Goal: Transaction & Acquisition: Purchase product/service

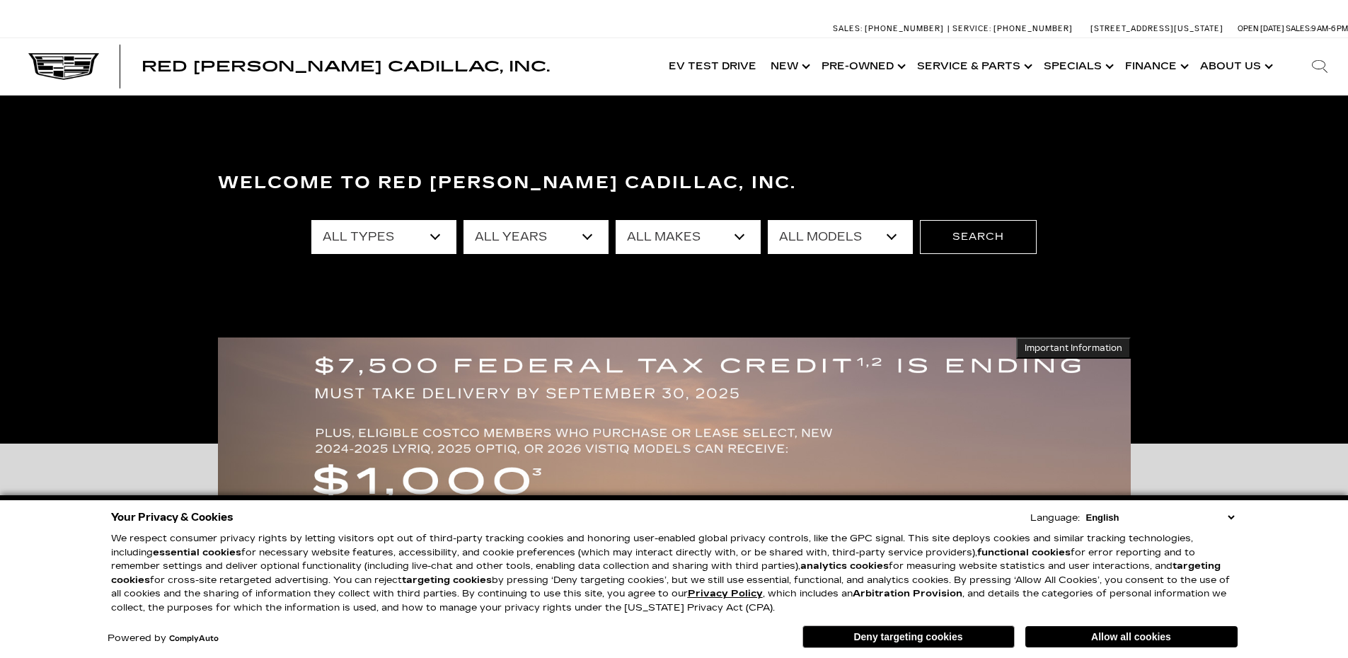
click at [1317, 69] on icon at bounding box center [1319, 66] width 17 height 17
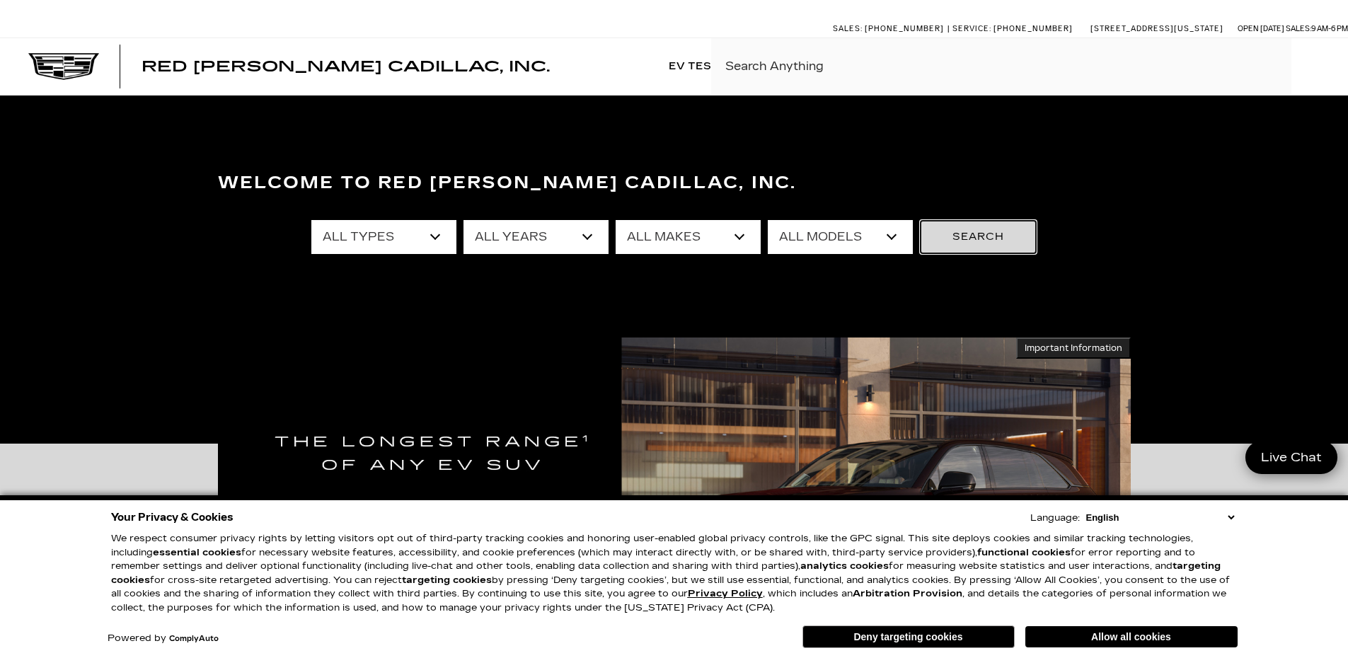
click at [965, 237] on button "Search" at bounding box center [978, 237] width 117 height 34
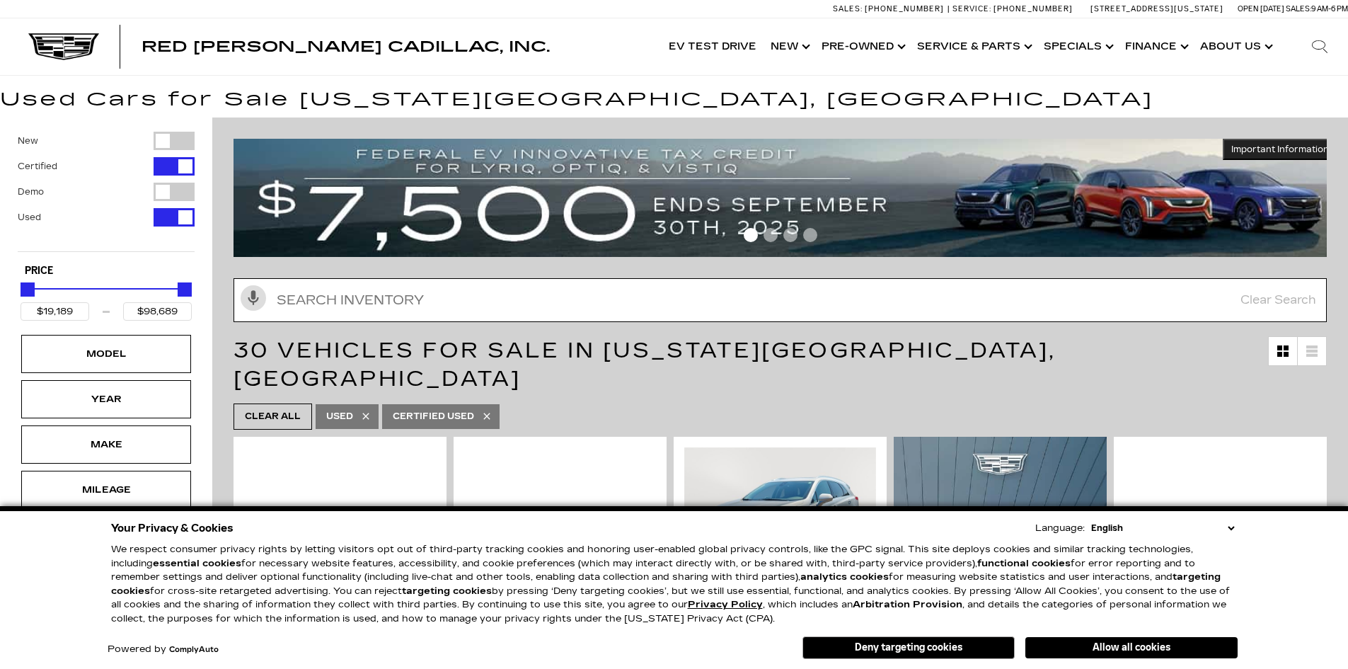
click at [623, 304] on input "text" at bounding box center [779, 300] width 1093 height 44
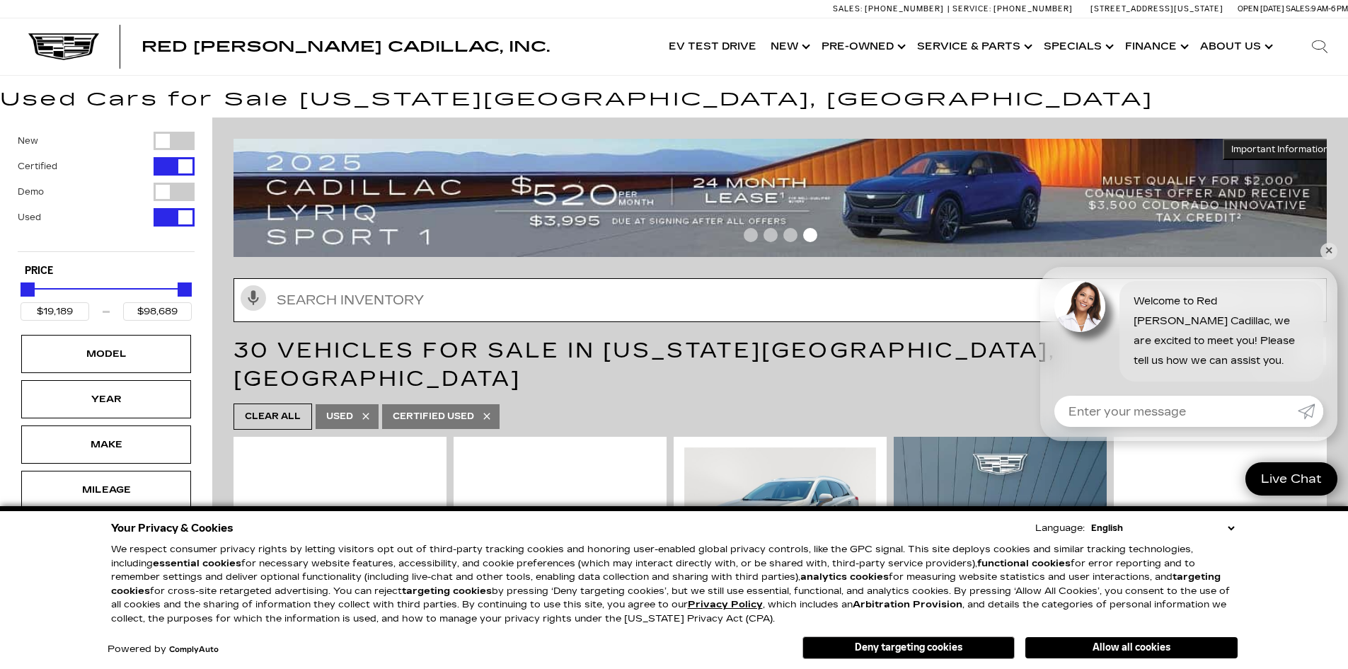
click at [328, 296] on input "Search Inventory" at bounding box center [779, 300] width 1093 height 44
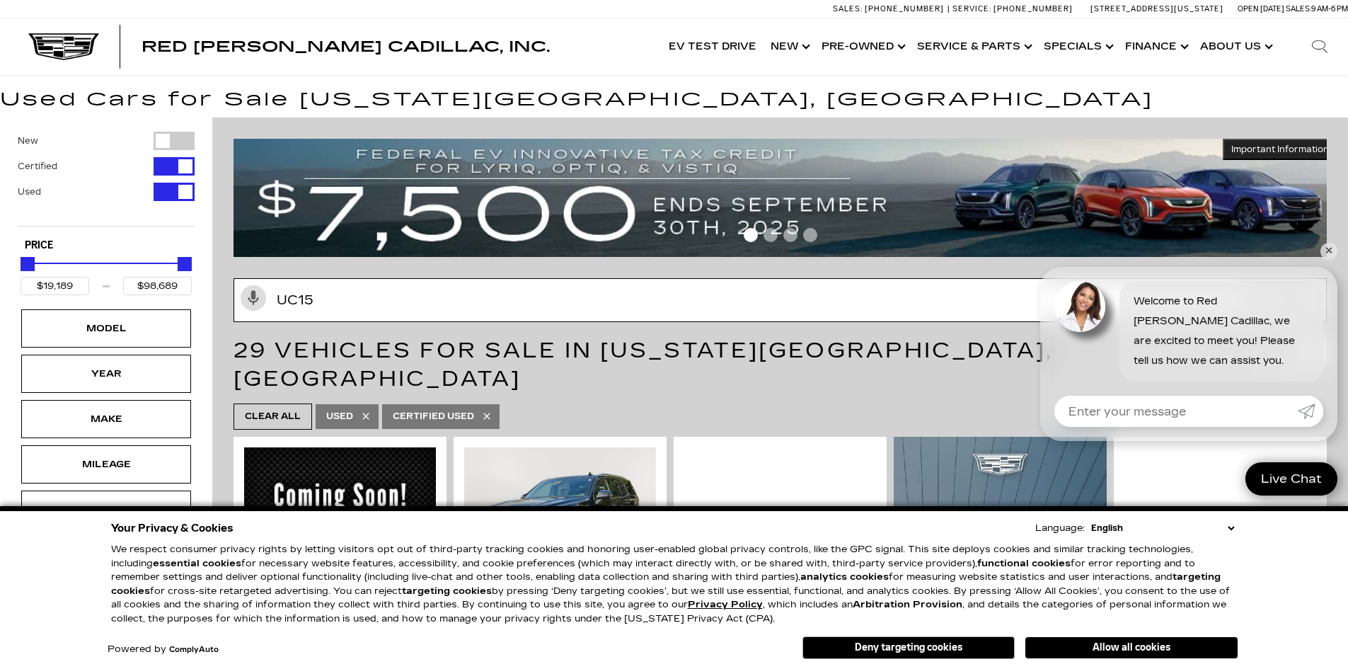
type input "uc158"
type input "$37,689"
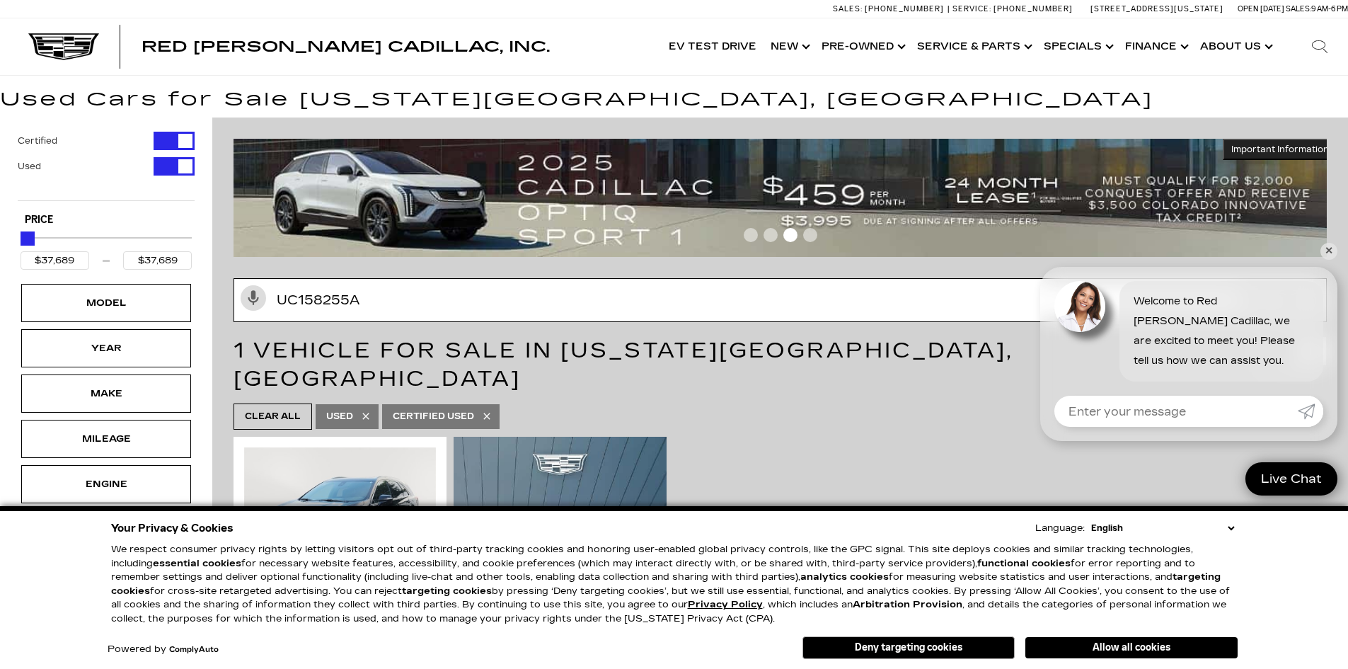
type input "uc158255a"
click at [1329, 250] on link "✕" at bounding box center [1328, 251] width 17 height 17
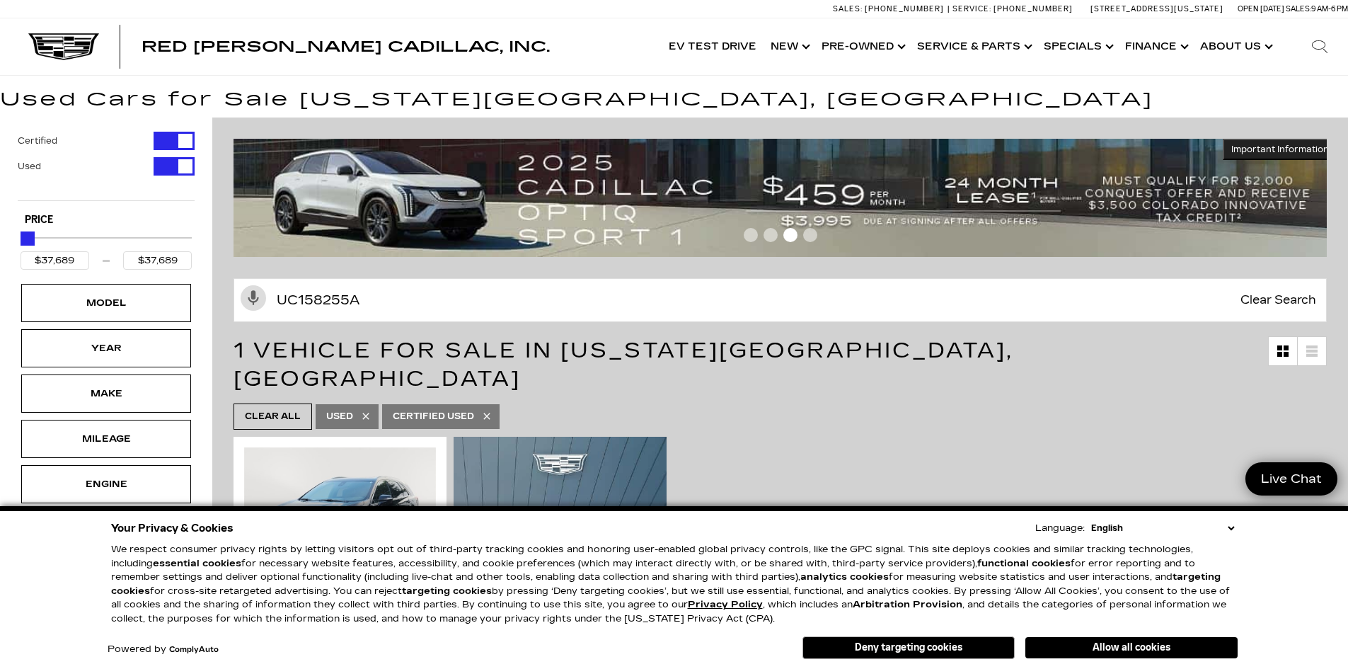
click at [1282, 296] on span "Clear Search" at bounding box center [1278, 300] width 90 height 42
type input "$19,189"
type input "$98,689"
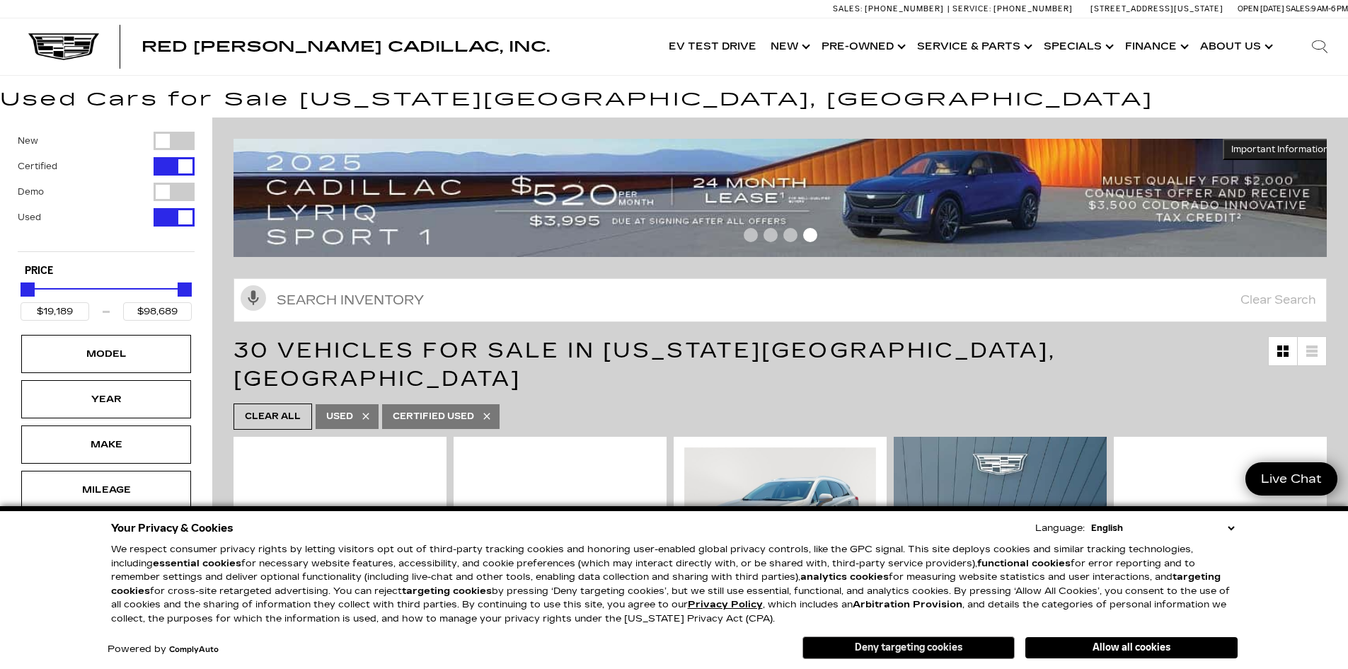
click at [905, 648] on button "Deny targeting cookies" at bounding box center [908, 647] width 212 height 23
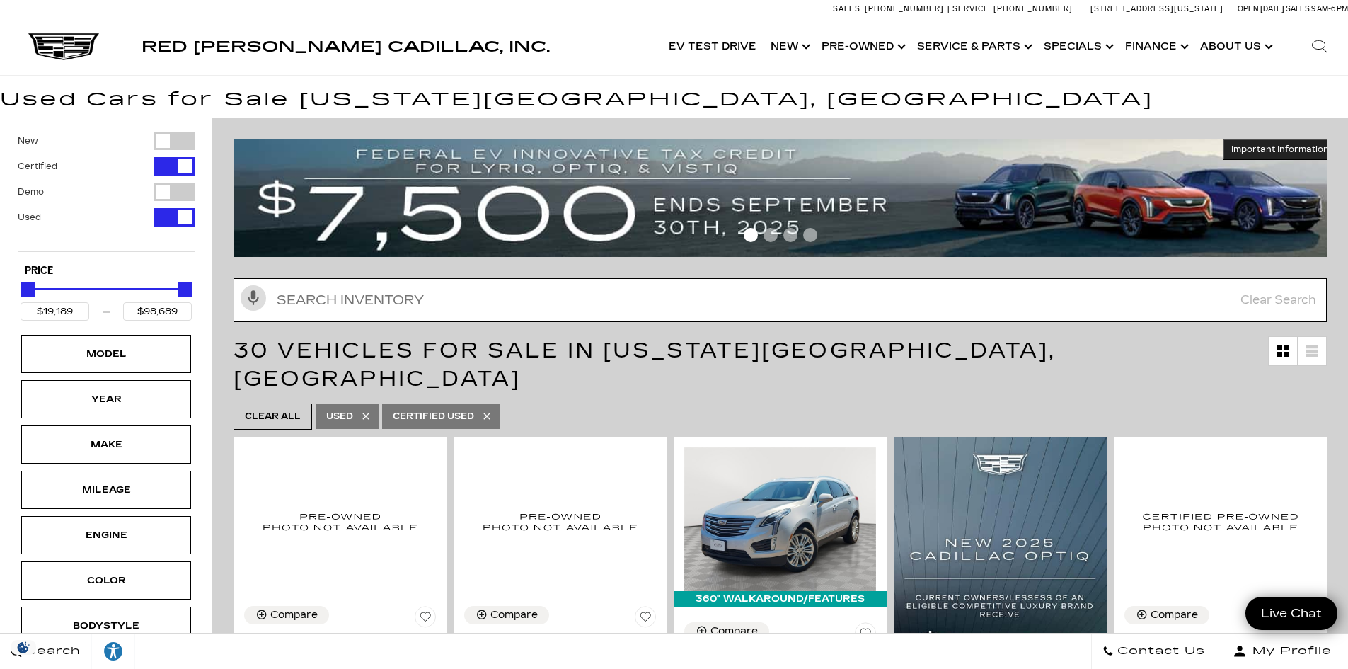
click at [346, 308] on input "Search Inventory" at bounding box center [779, 300] width 1093 height 44
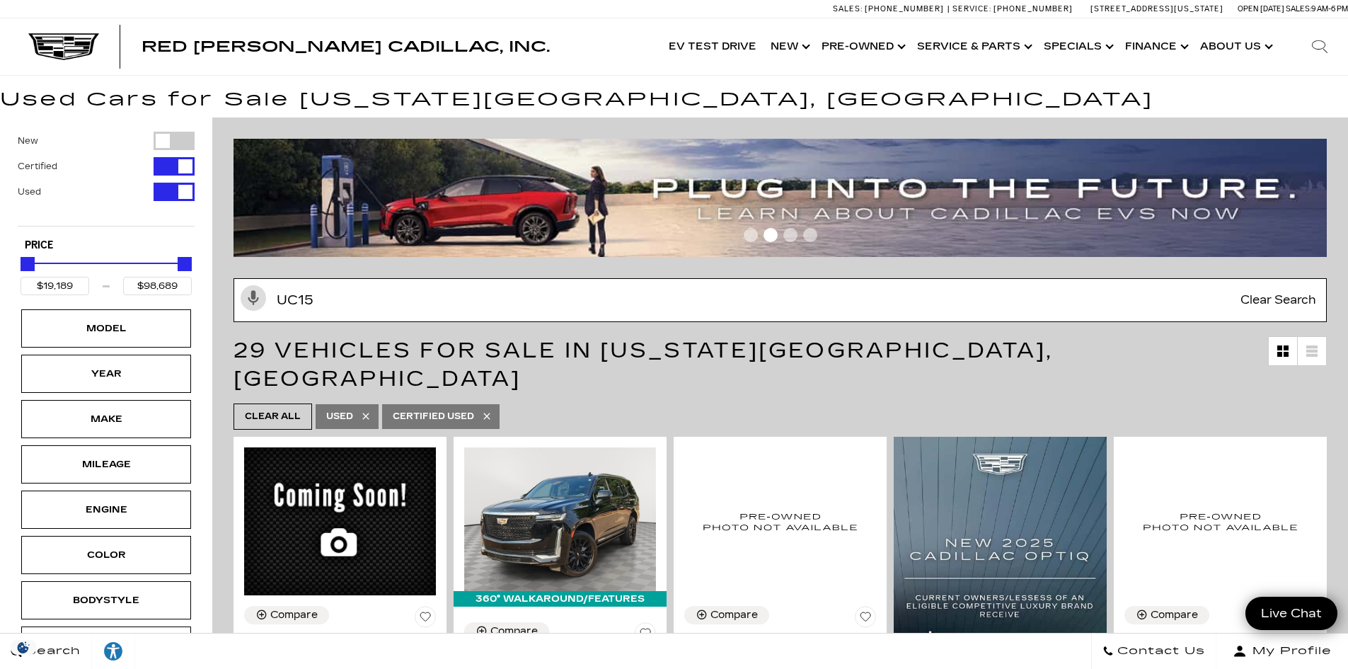
type input "uc158"
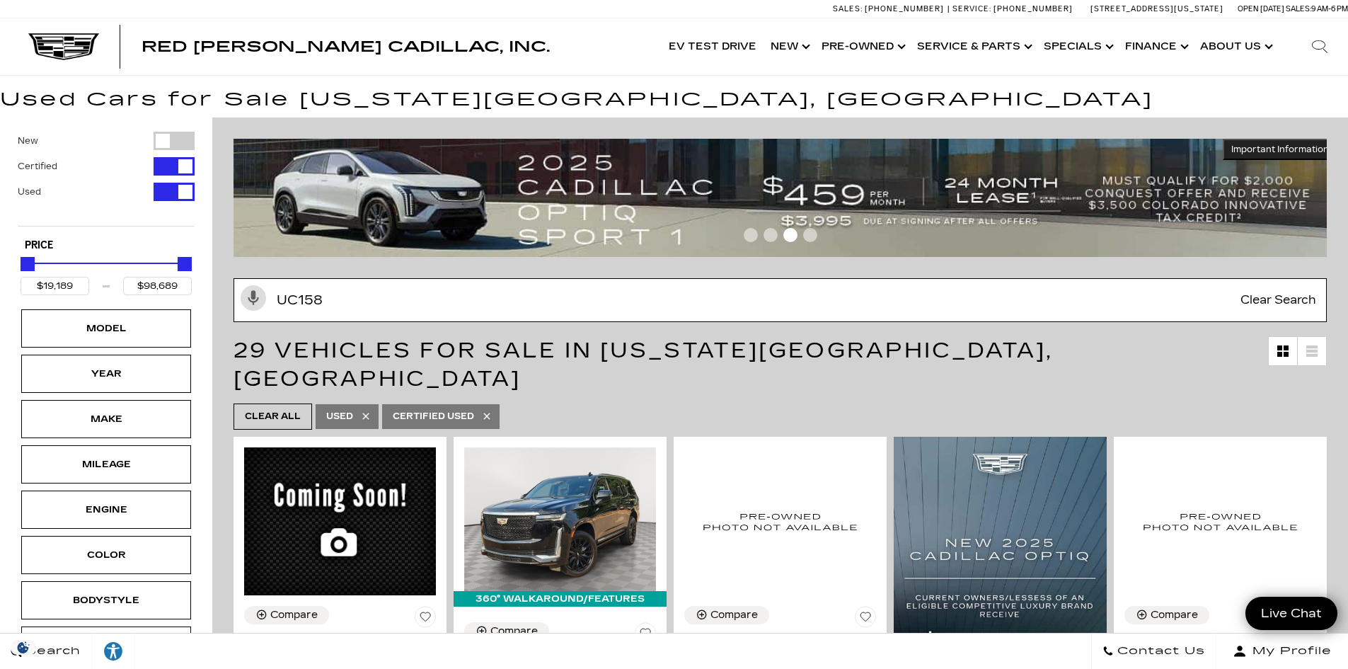
type input "$37,689"
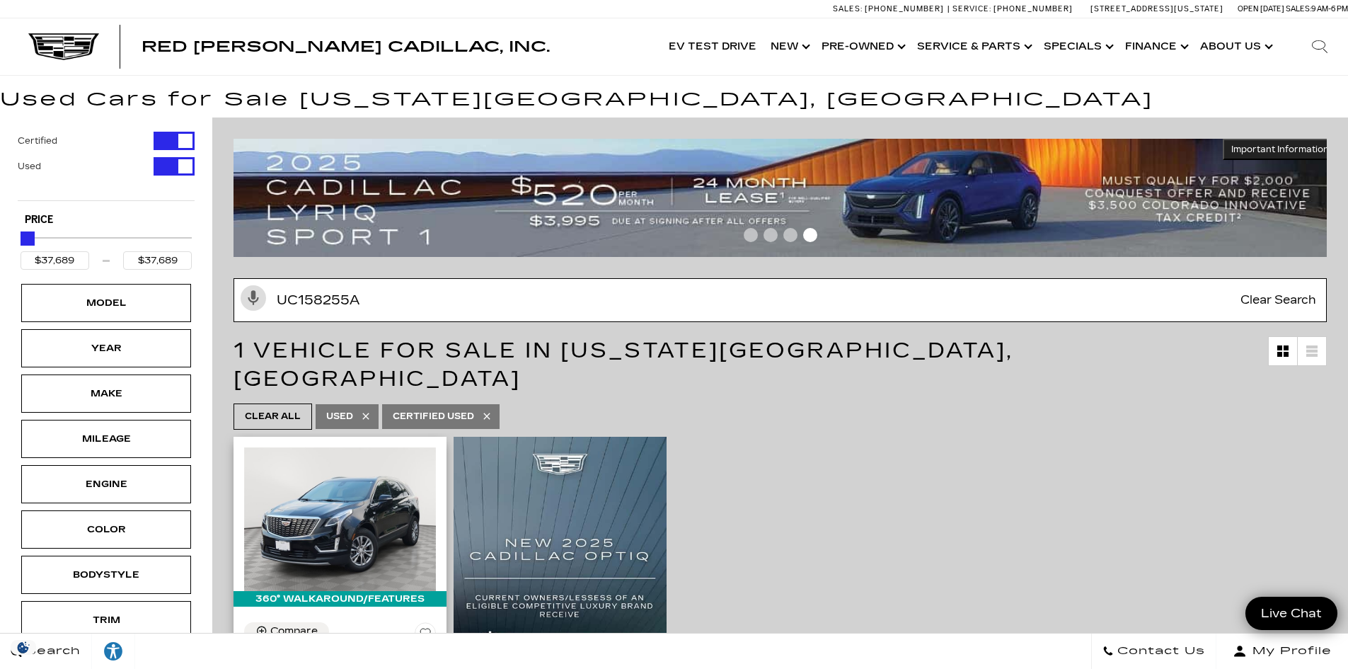
type input "uc158255a"
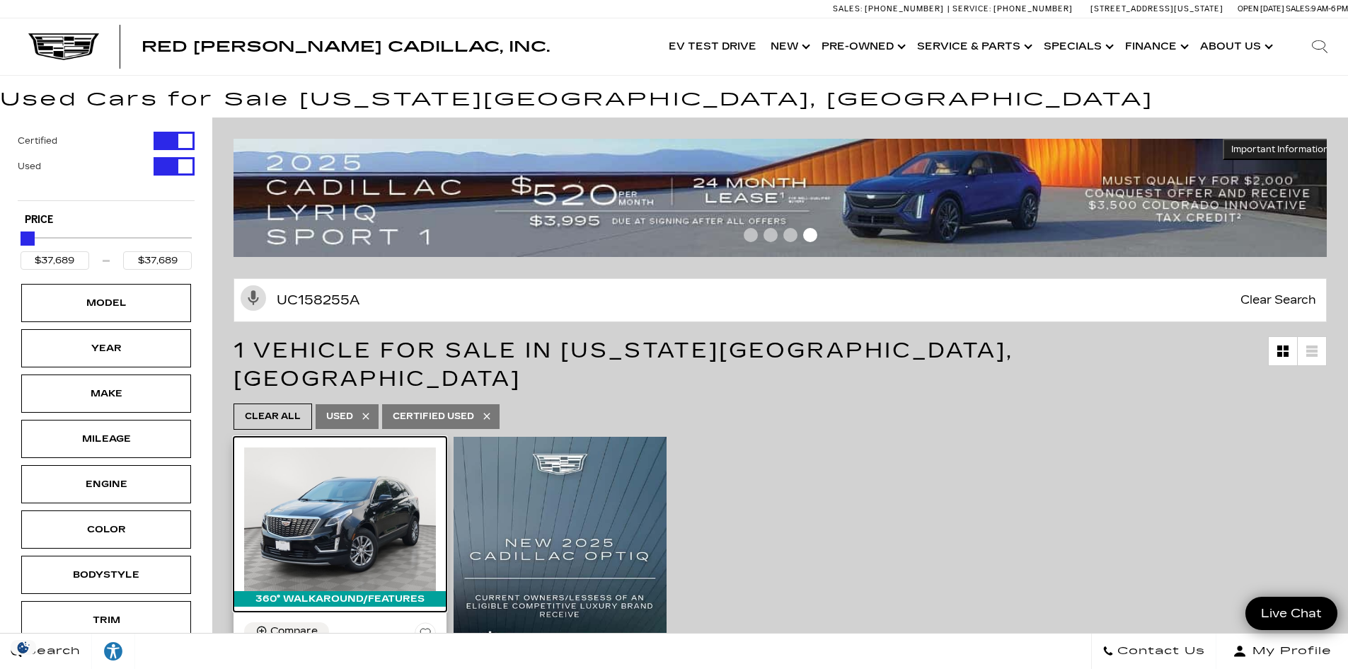
click at [370, 490] on img at bounding box center [340, 519] width 192 height 144
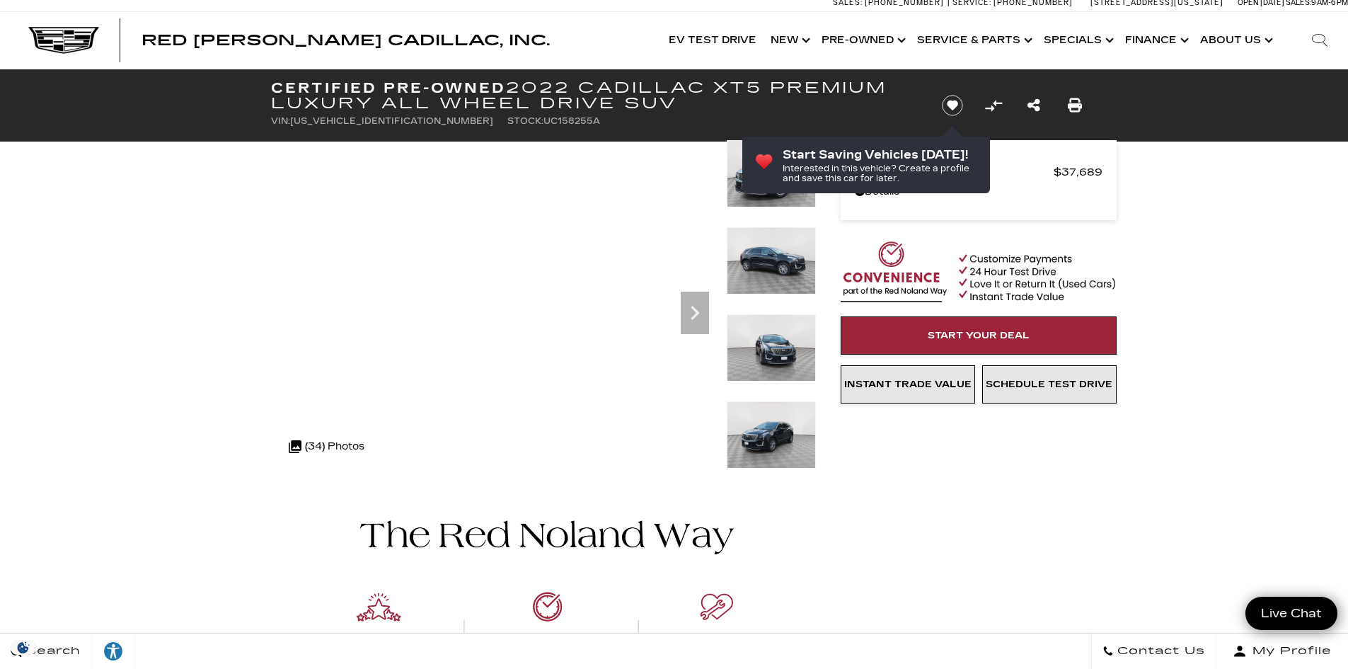
scroll to position [20, 0]
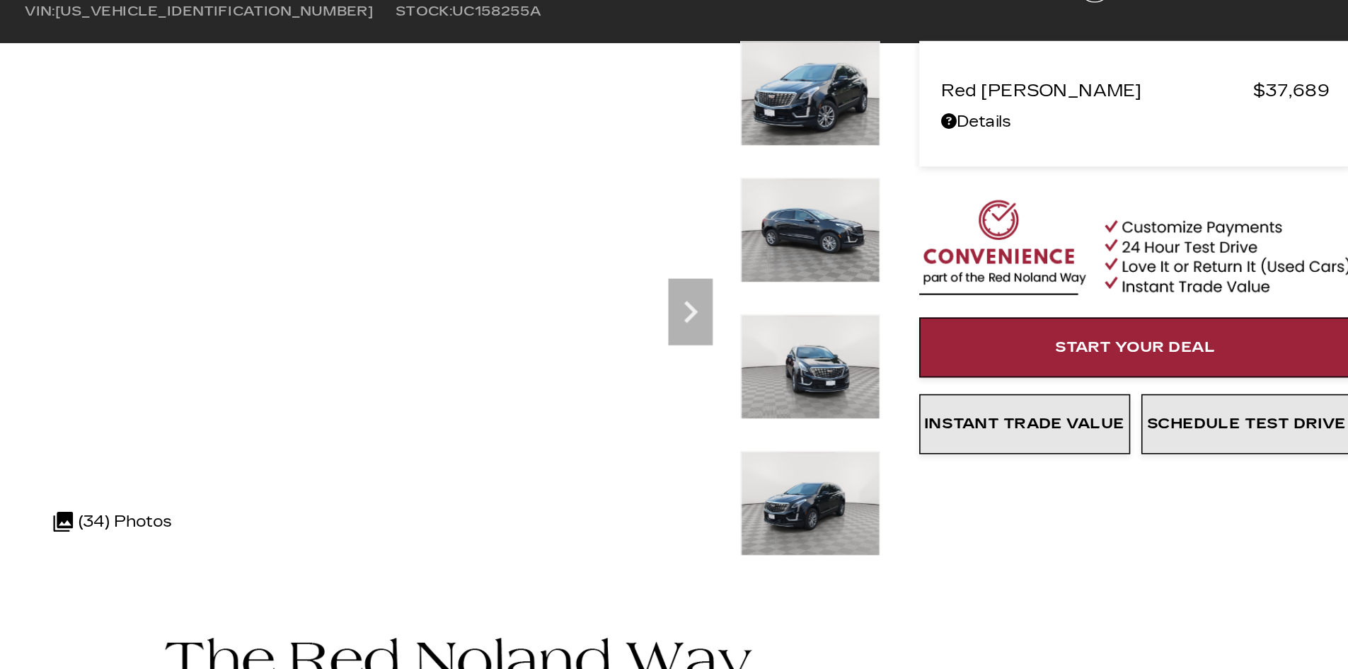
click at [763, 172] on img at bounding box center [771, 160] width 89 height 67
click at [754, 253] on img at bounding box center [771, 247] width 89 height 67
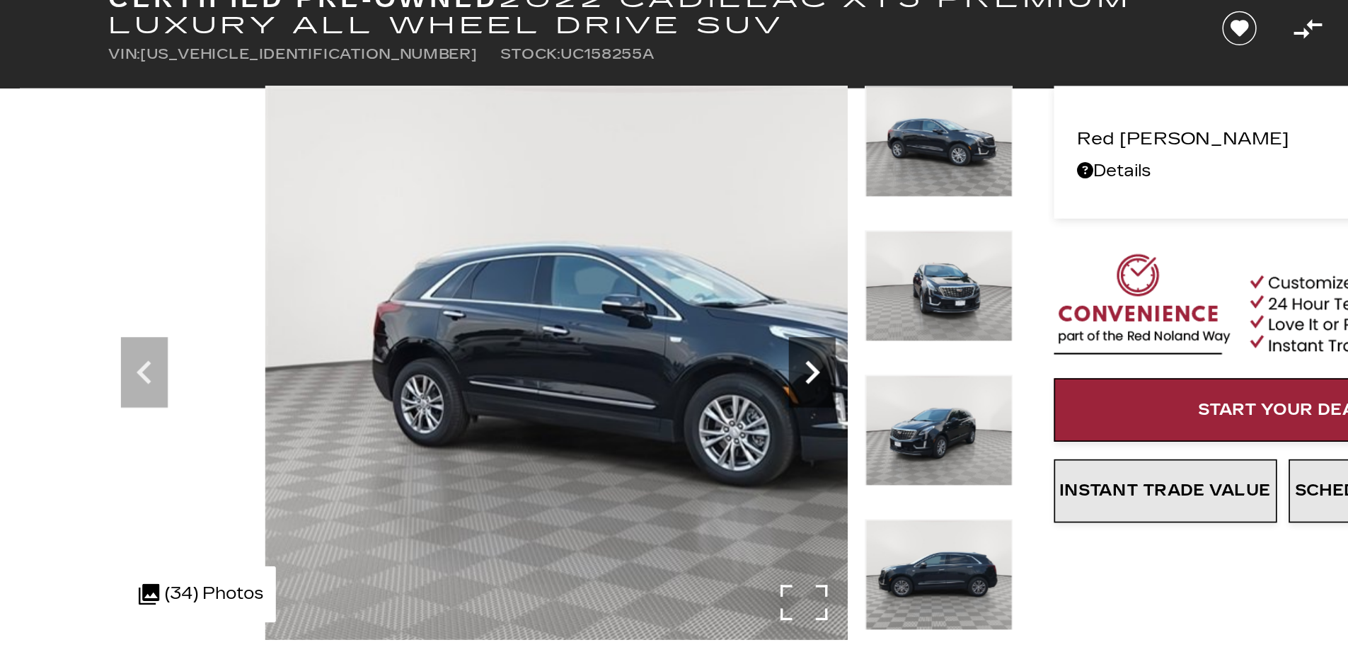
click at [700, 298] on icon "Next" at bounding box center [695, 299] width 28 height 28
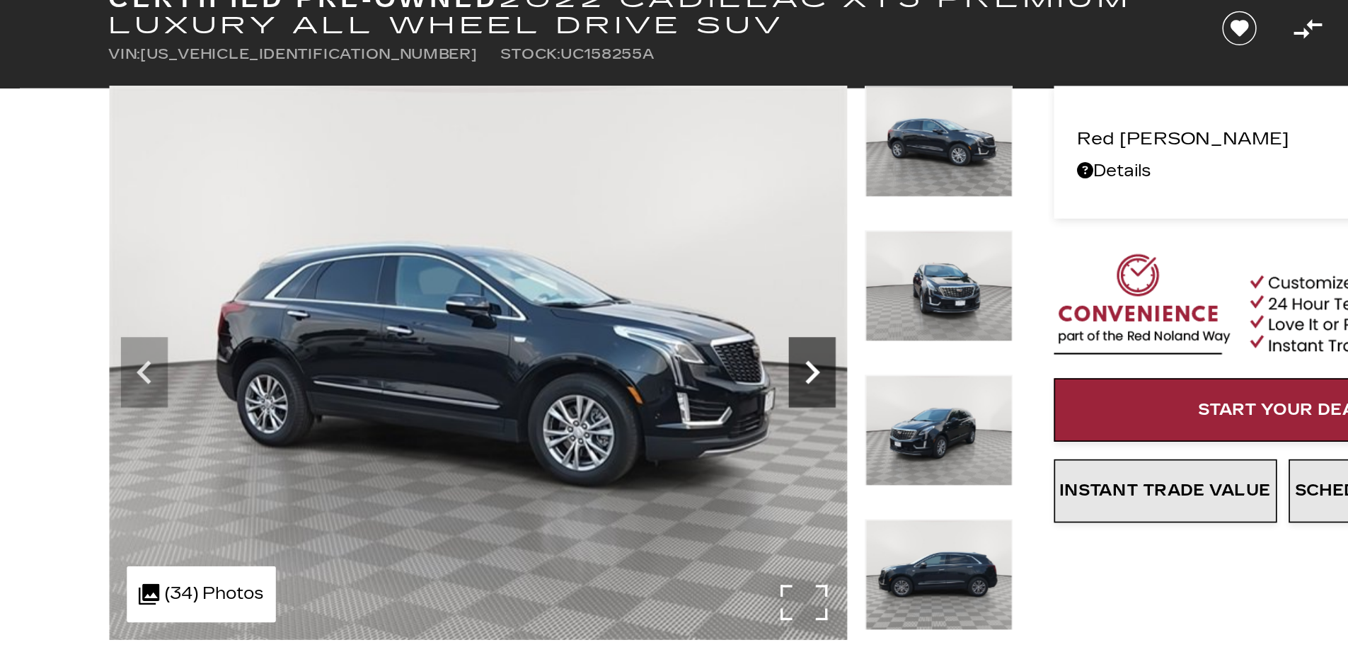
click at [700, 298] on icon "Next" at bounding box center [695, 299] width 28 height 28
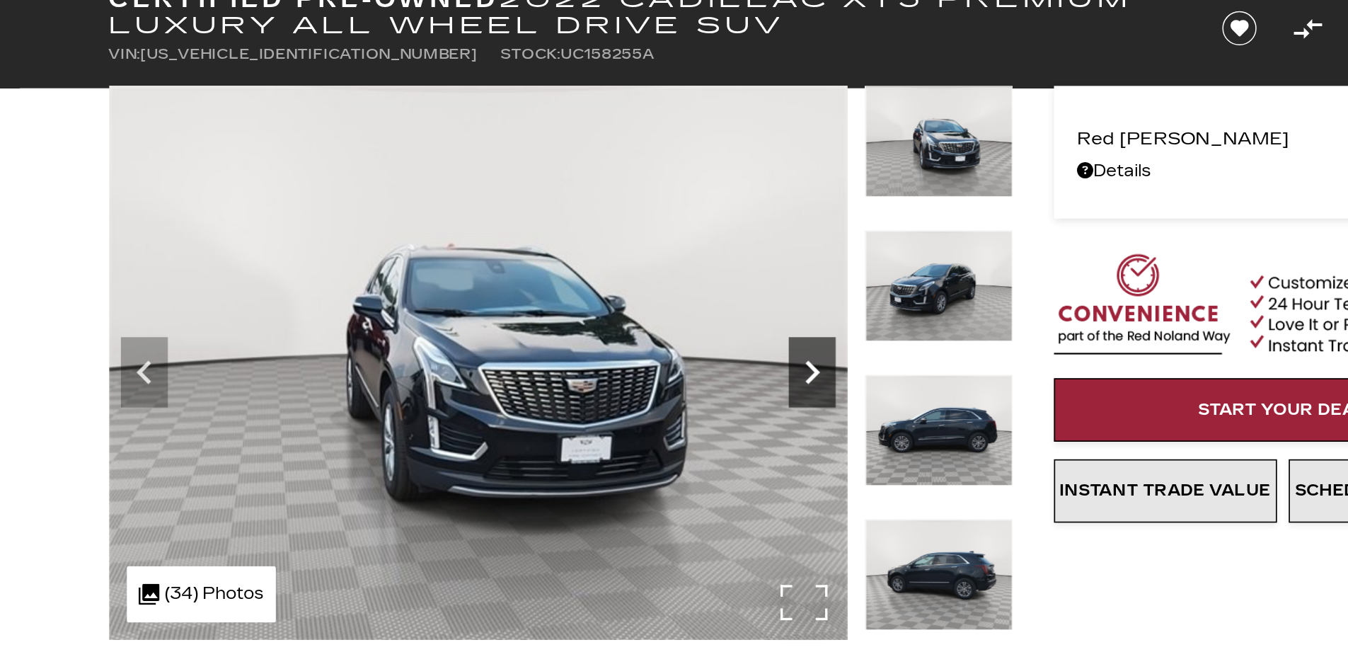
click at [700, 298] on icon "Next" at bounding box center [695, 299] width 28 height 28
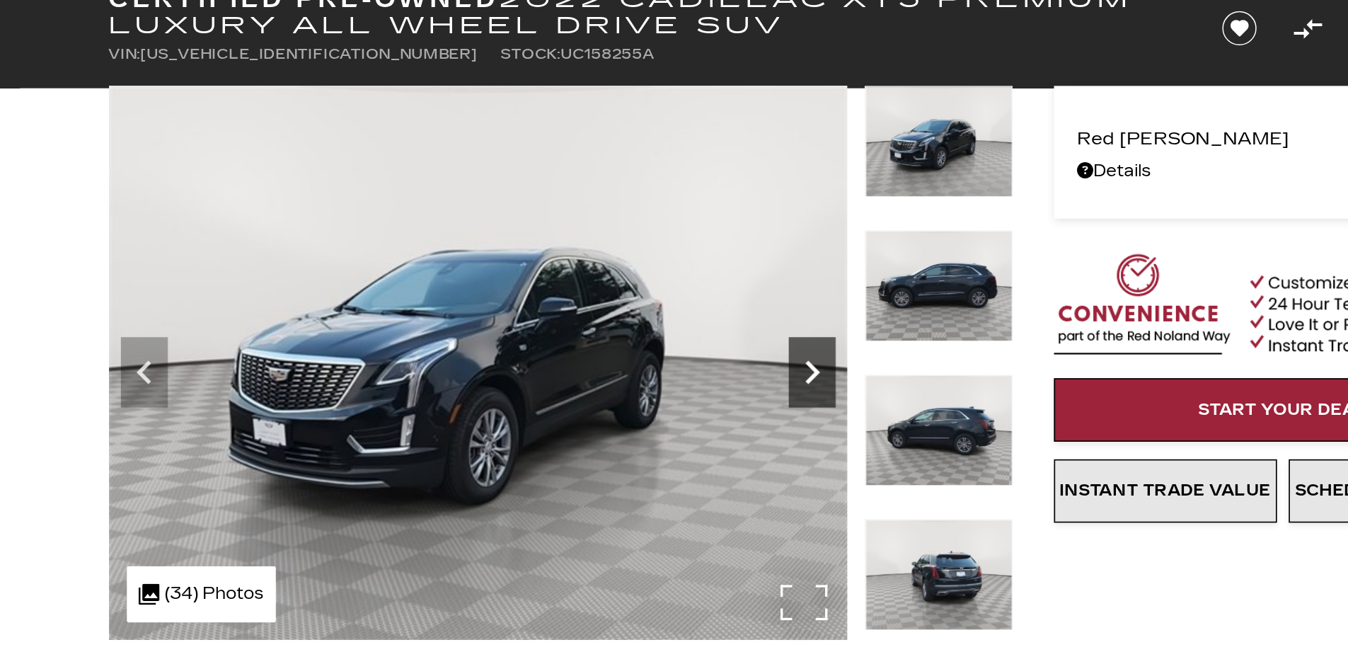
click at [700, 298] on icon "Next" at bounding box center [695, 299] width 28 height 28
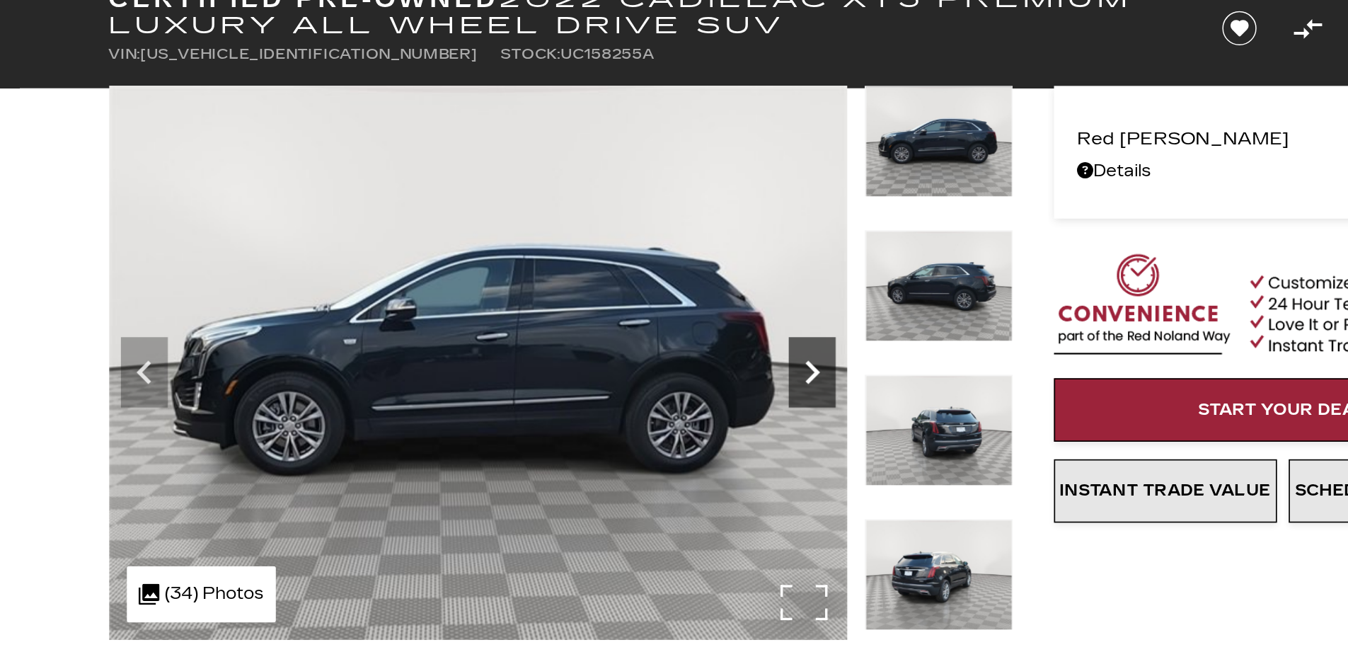
click at [700, 298] on icon "Next" at bounding box center [695, 299] width 28 height 28
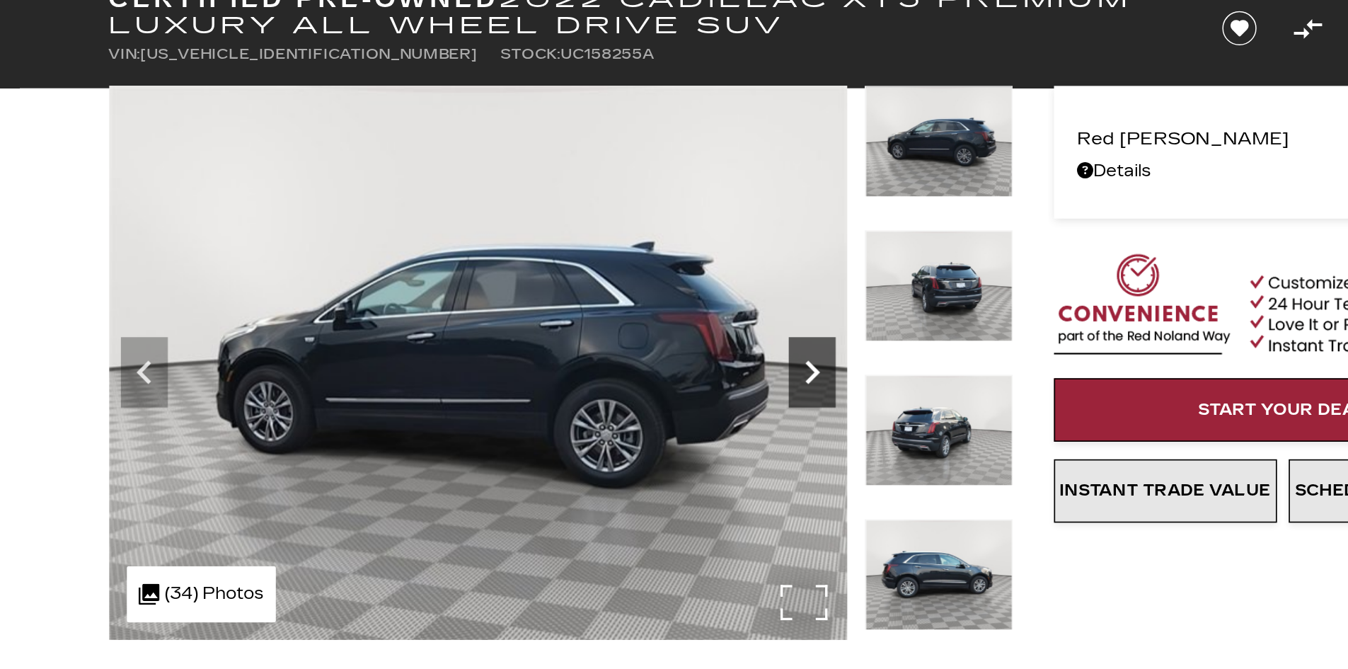
click at [700, 298] on icon "Next" at bounding box center [695, 299] width 28 height 28
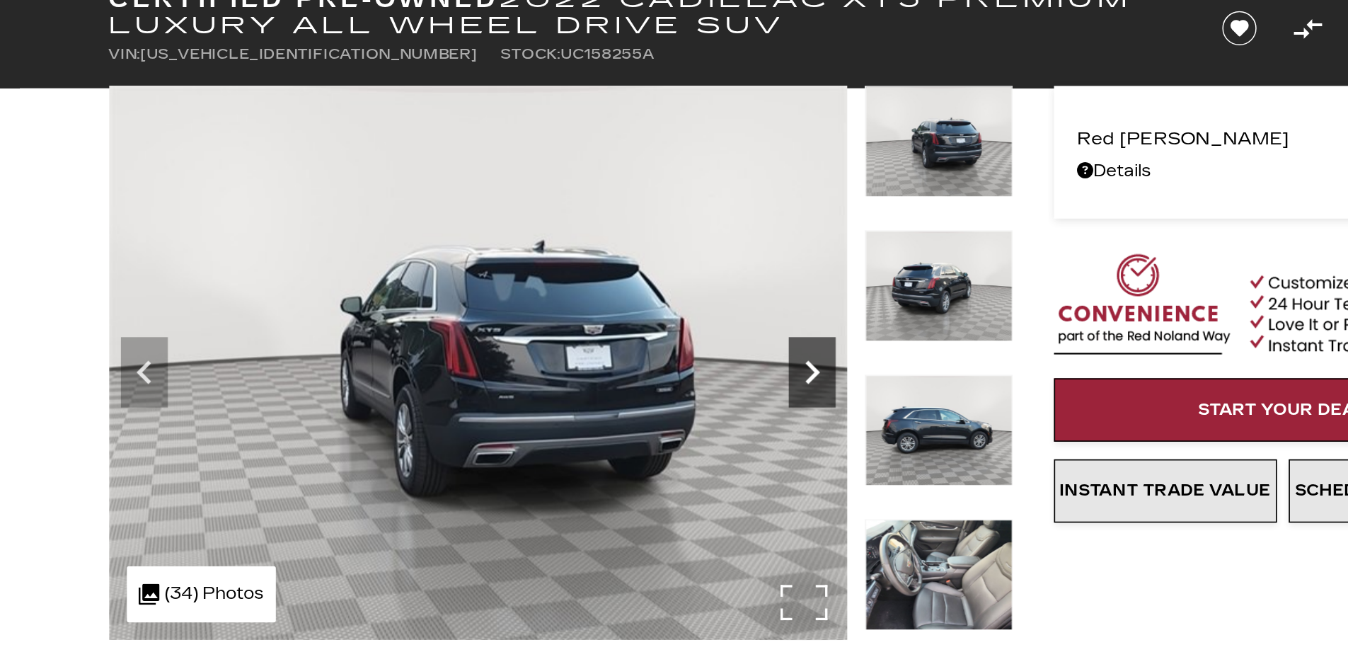
click at [700, 298] on icon "Next" at bounding box center [695, 299] width 28 height 28
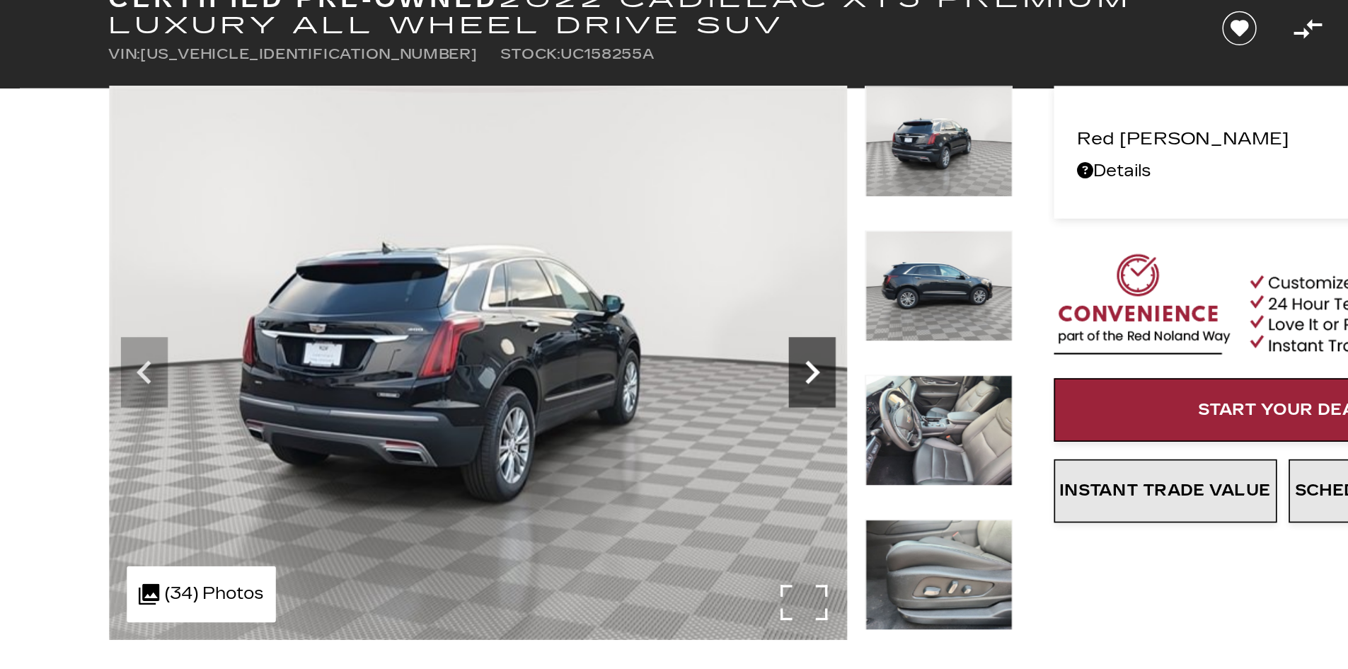
click at [700, 298] on icon "Next" at bounding box center [695, 299] width 28 height 28
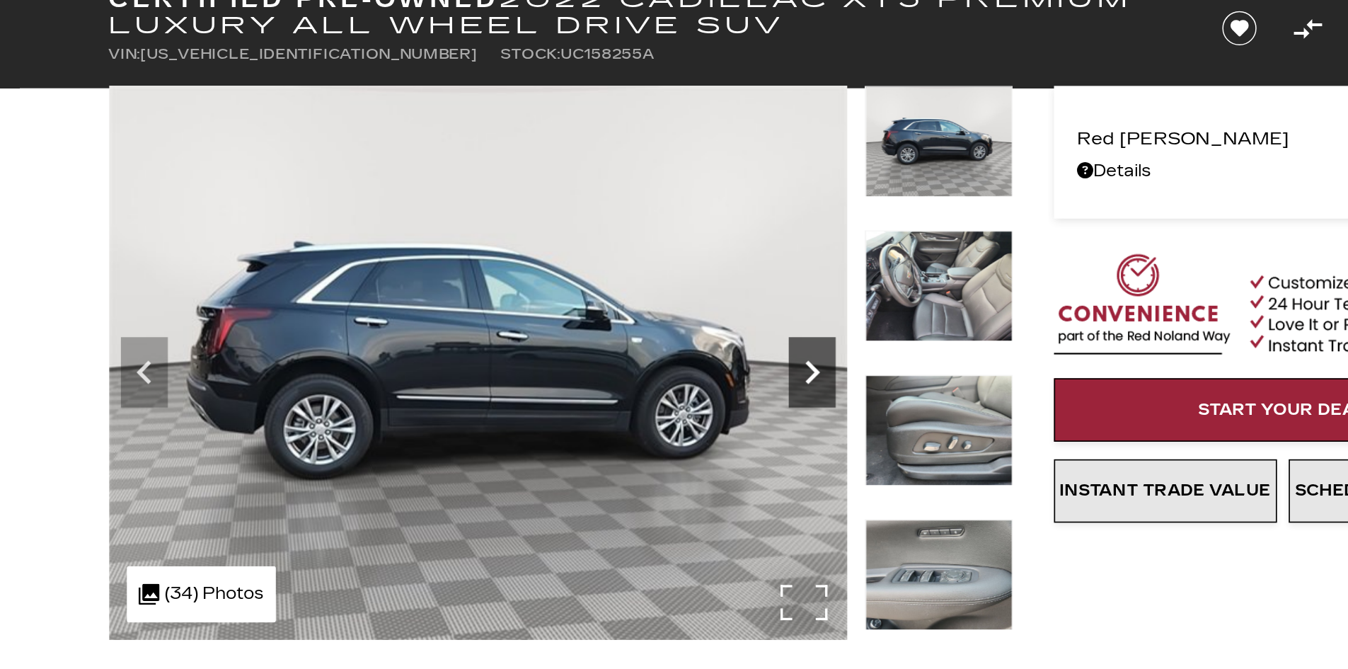
click at [700, 298] on icon "Next" at bounding box center [695, 299] width 28 height 28
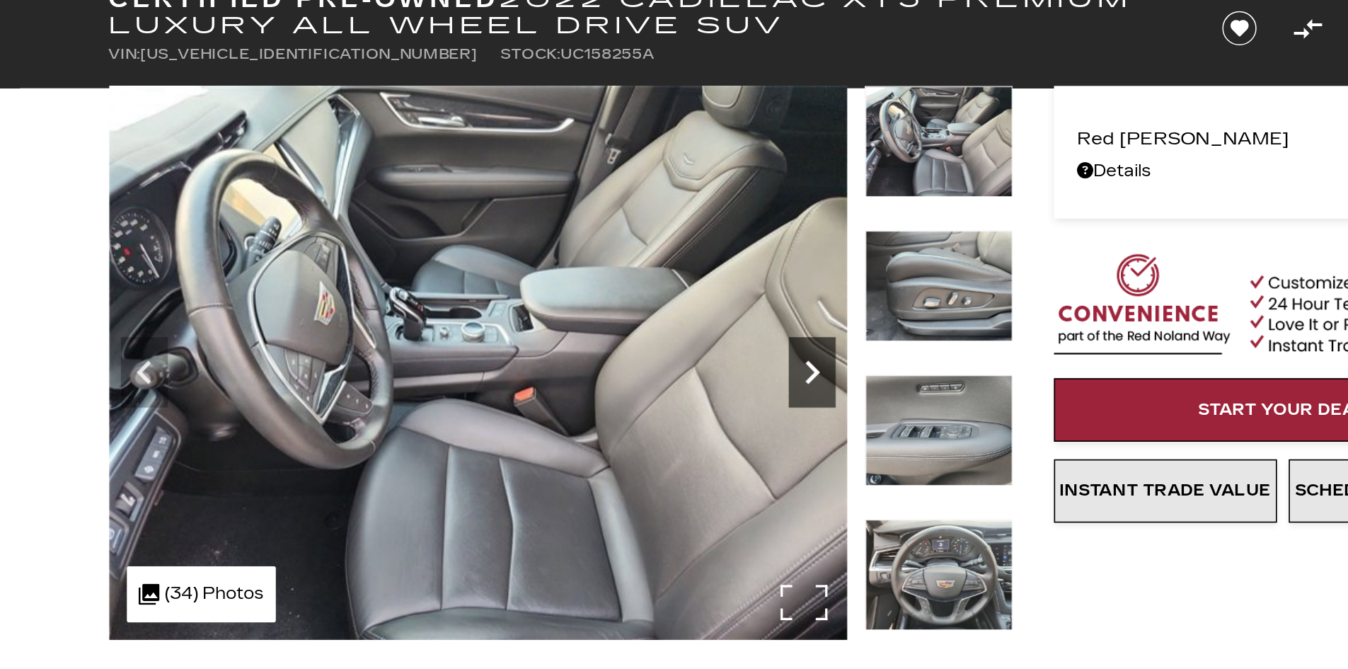
click at [700, 298] on icon "Next" at bounding box center [695, 299] width 28 height 28
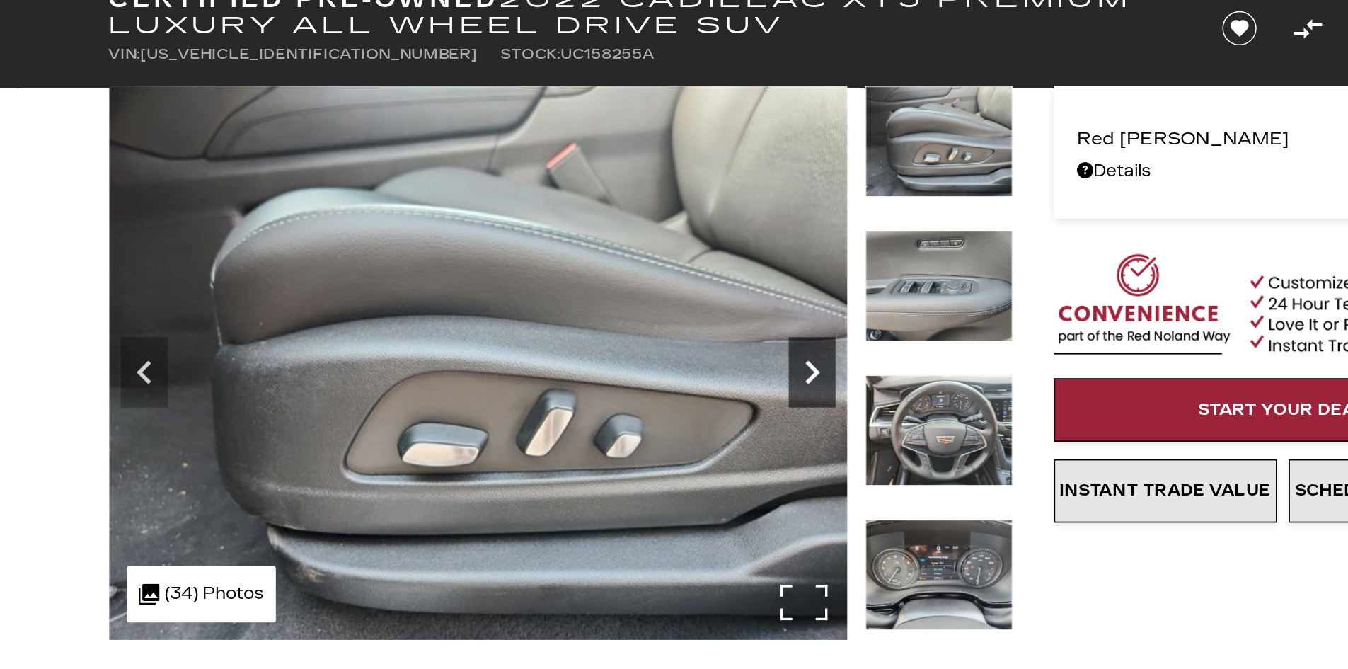
click at [700, 298] on icon "Next" at bounding box center [695, 299] width 28 height 28
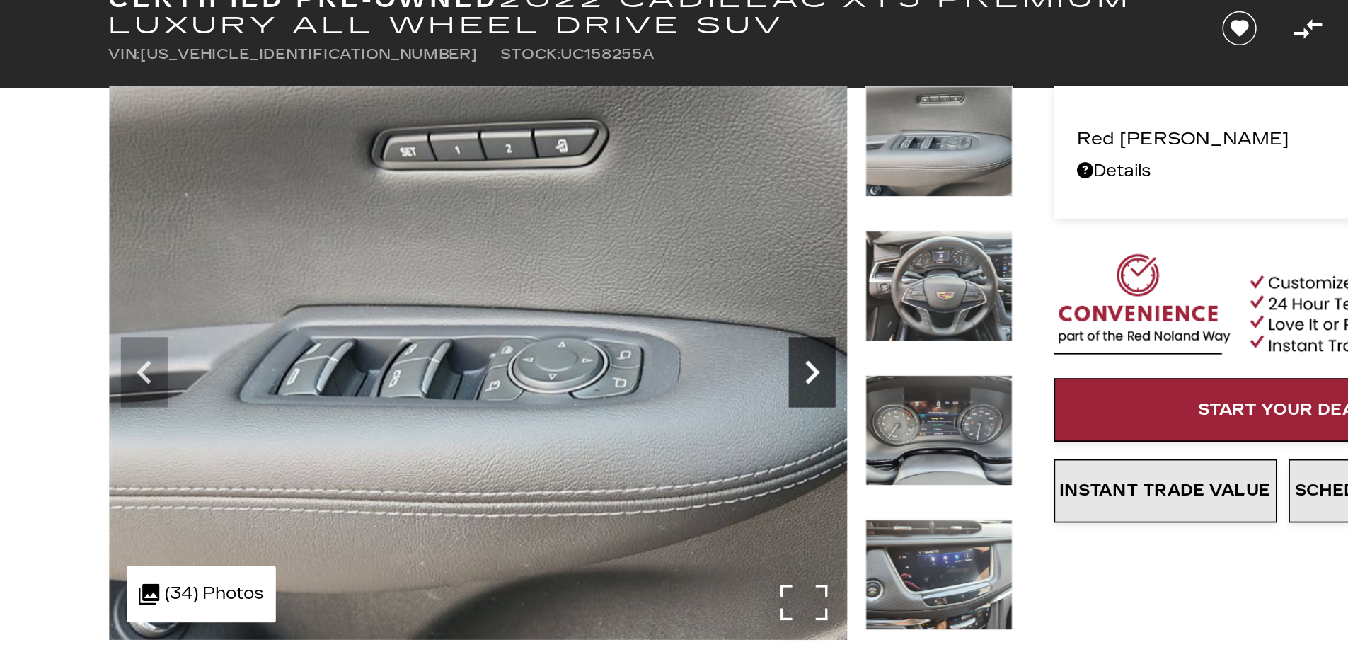
click at [700, 298] on icon "Next" at bounding box center [695, 299] width 28 height 28
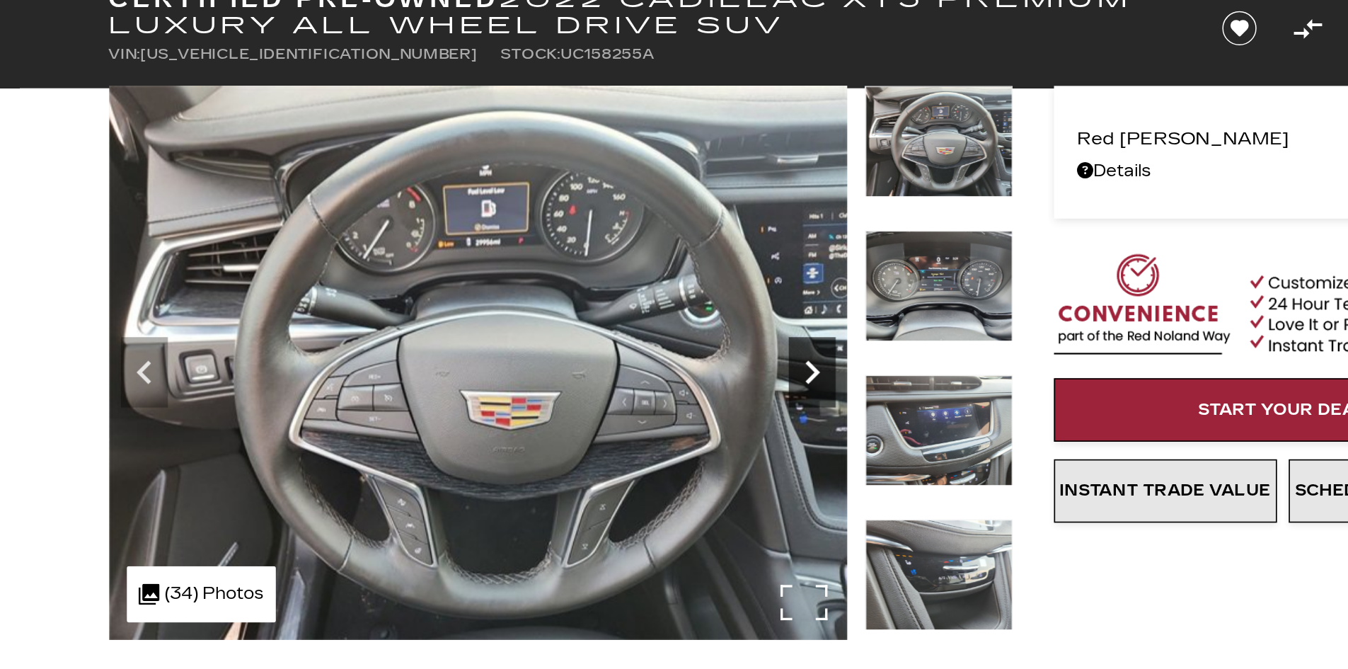
click at [700, 298] on icon "Next" at bounding box center [695, 299] width 28 height 28
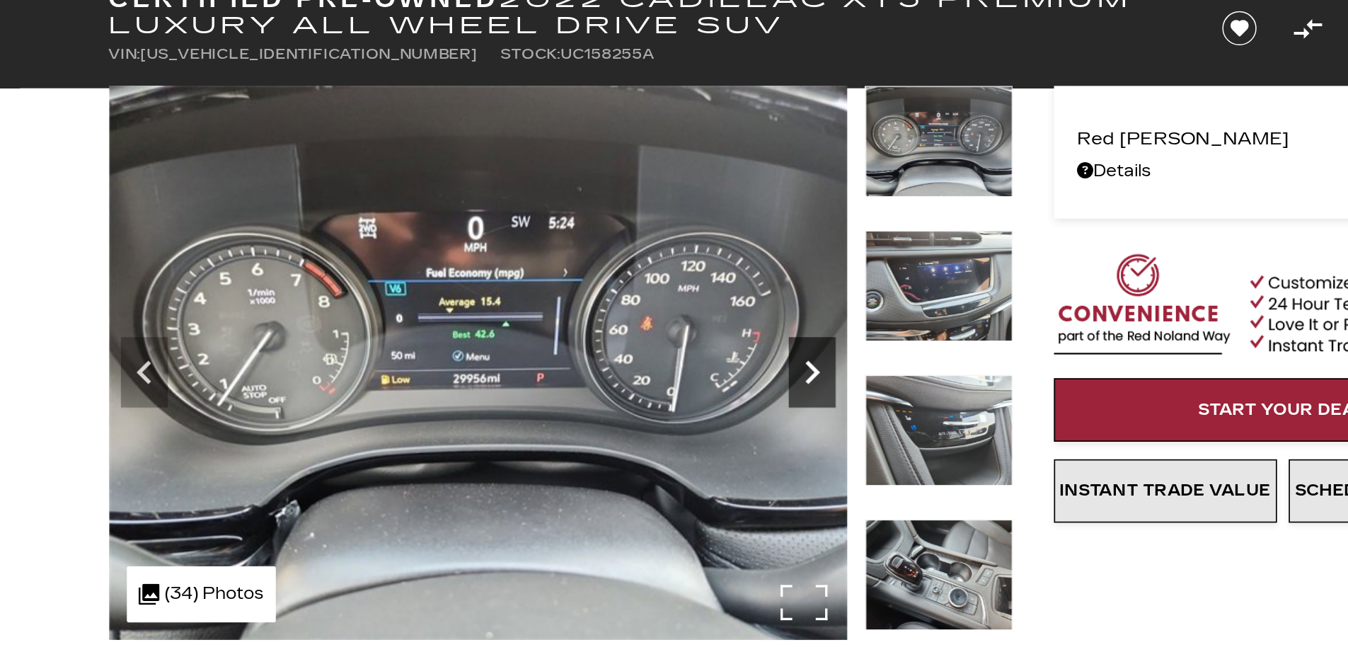
click at [700, 298] on icon "Next" at bounding box center [695, 299] width 28 height 28
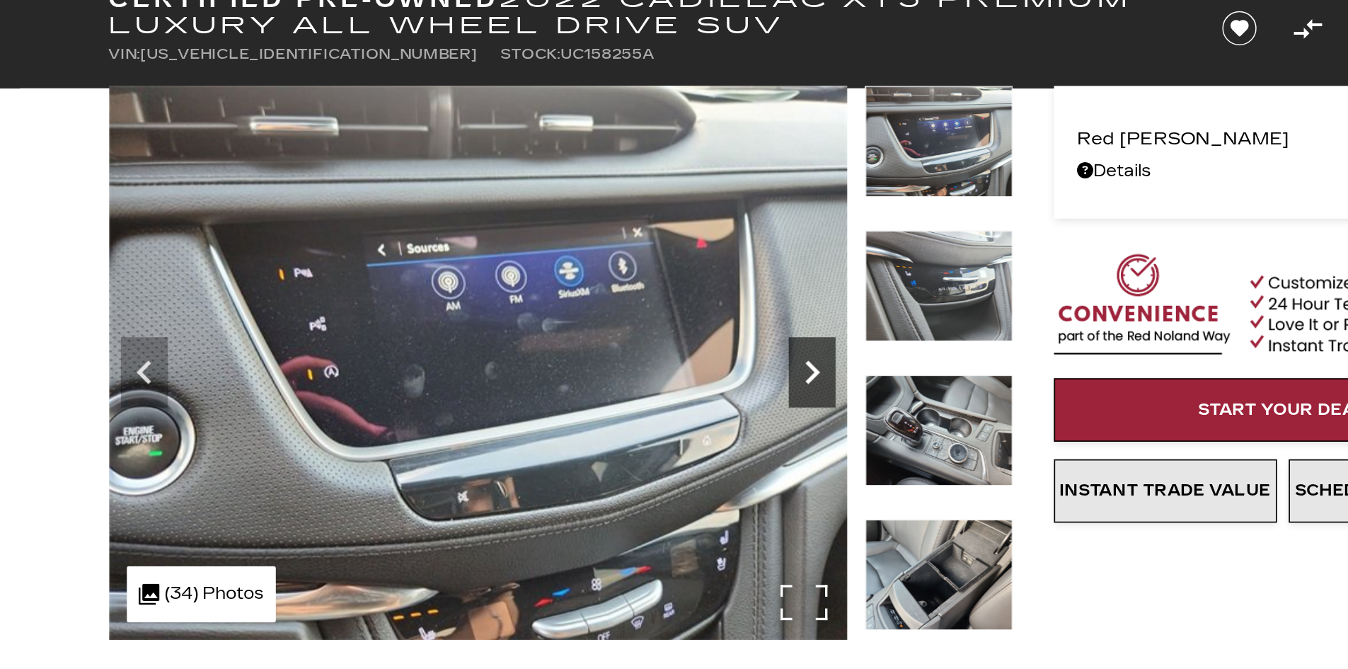
click at [700, 298] on icon "Next" at bounding box center [695, 299] width 28 height 28
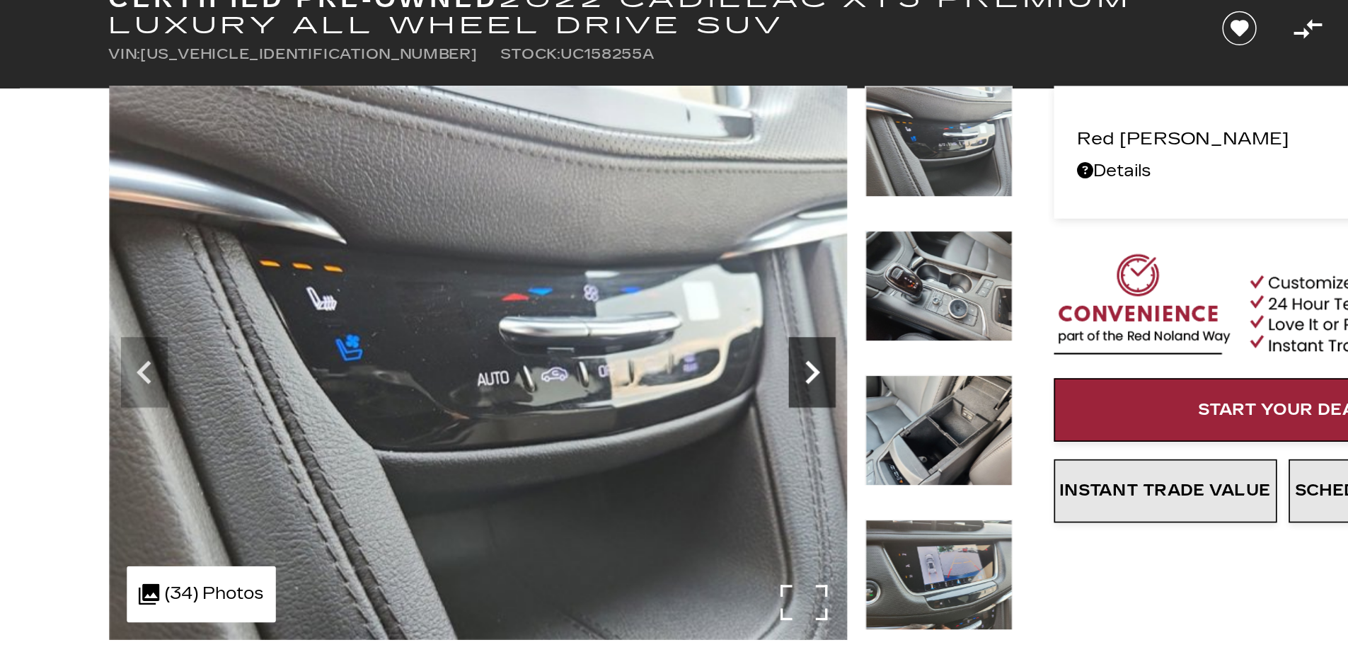
click at [700, 298] on icon "Next" at bounding box center [695, 299] width 28 height 28
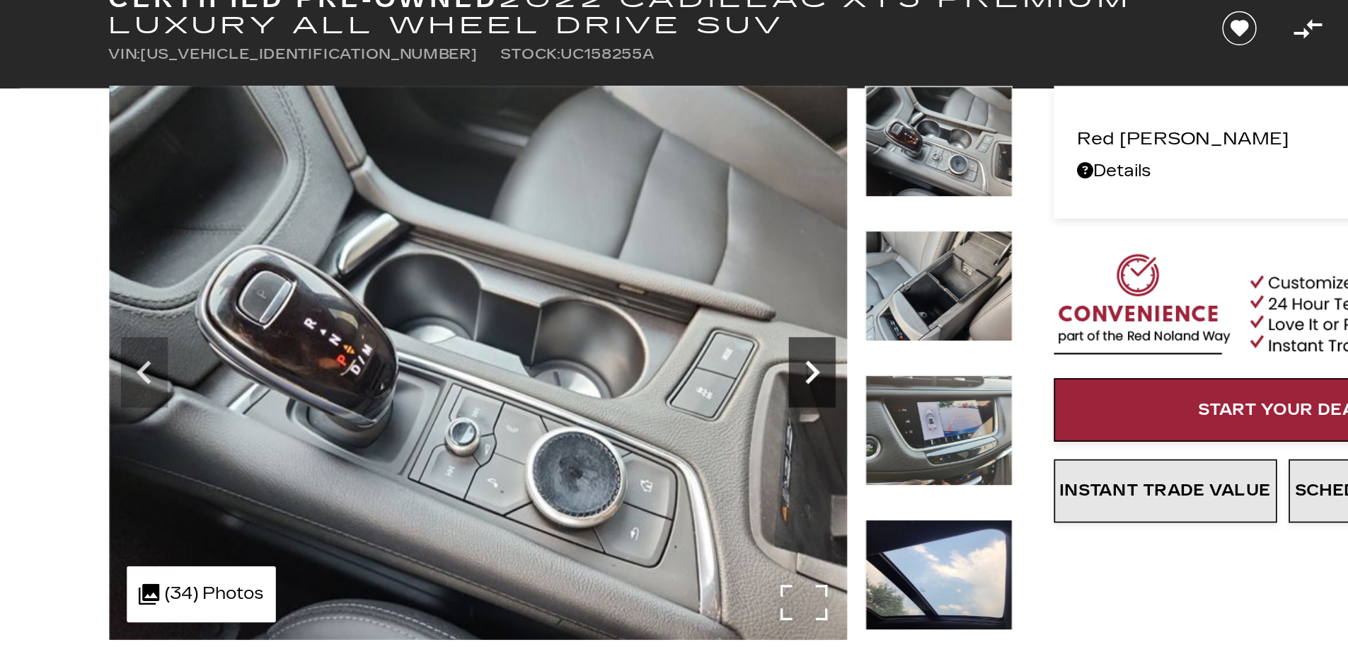
click at [700, 298] on icon "Next" at bounding box center [695, 299] width 28 height 28
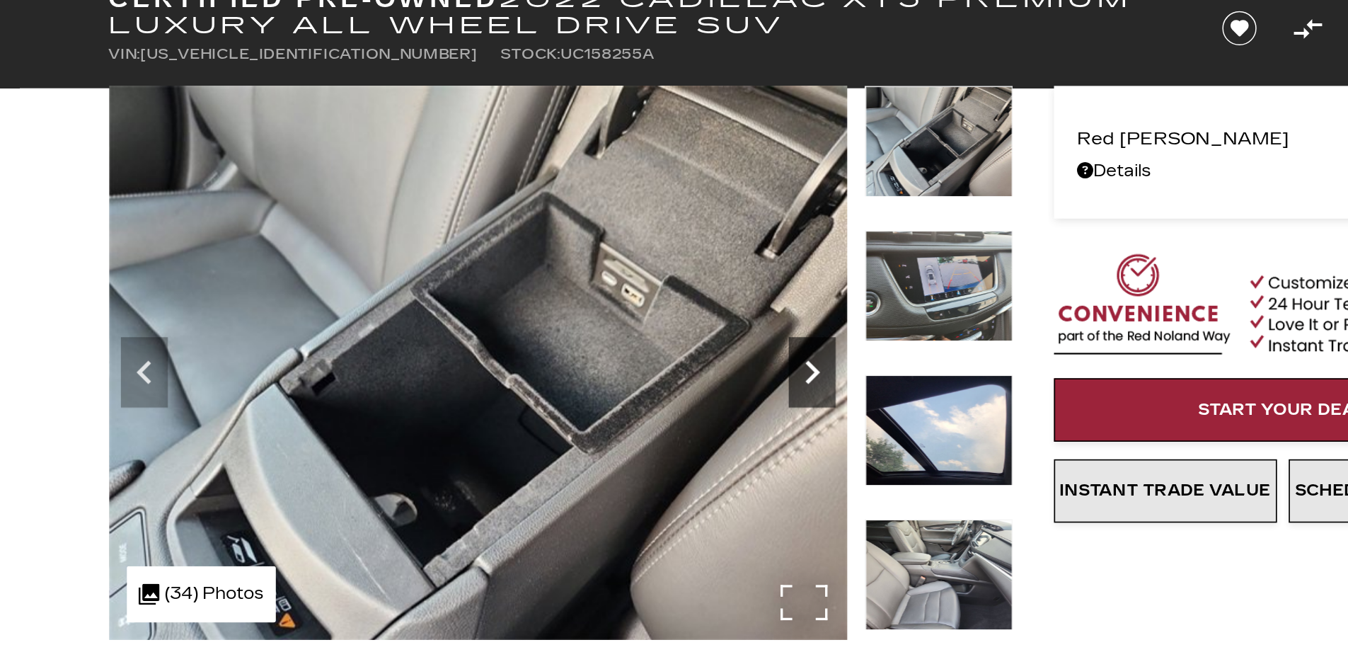
click at [700, 298] on icon "Next" at bounding box center [695, 299] width 28 height 28
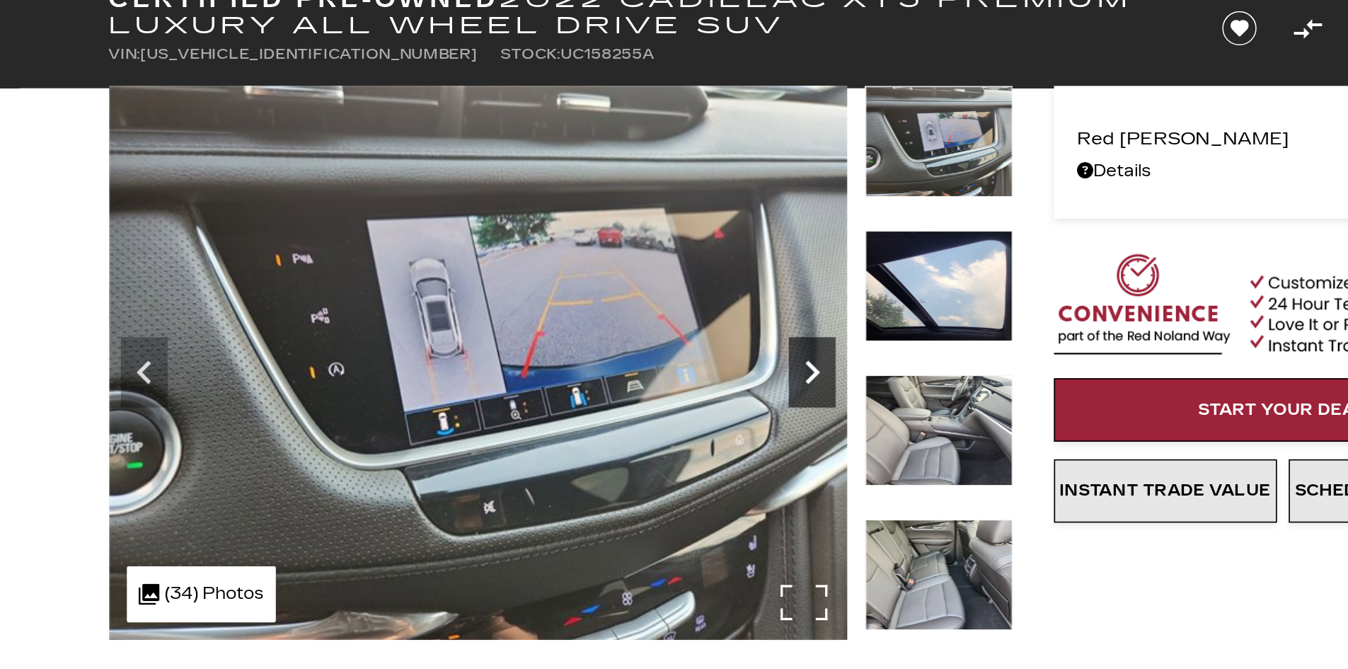
click at [700, 298] on icon "Next" at bounding box center [695, 299] width 28 height 28
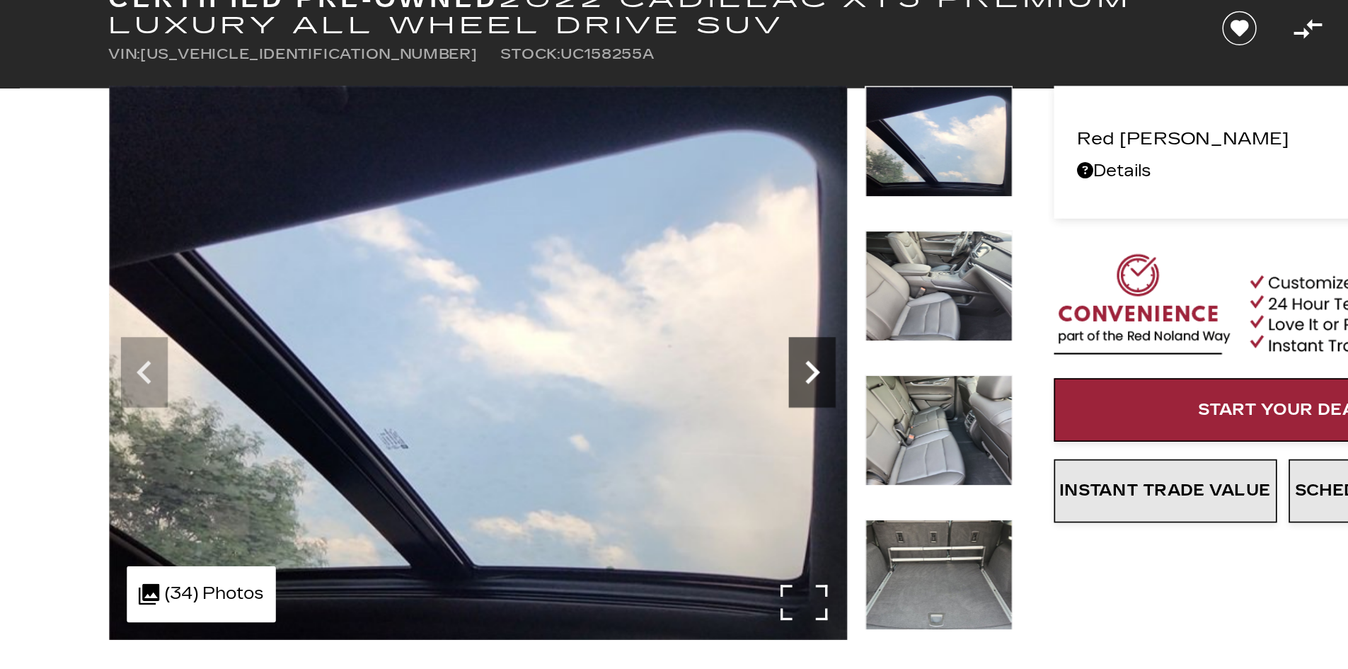
click at [700, 298] on icon "Next" at bounding box center [695, 299] width 28 height 28
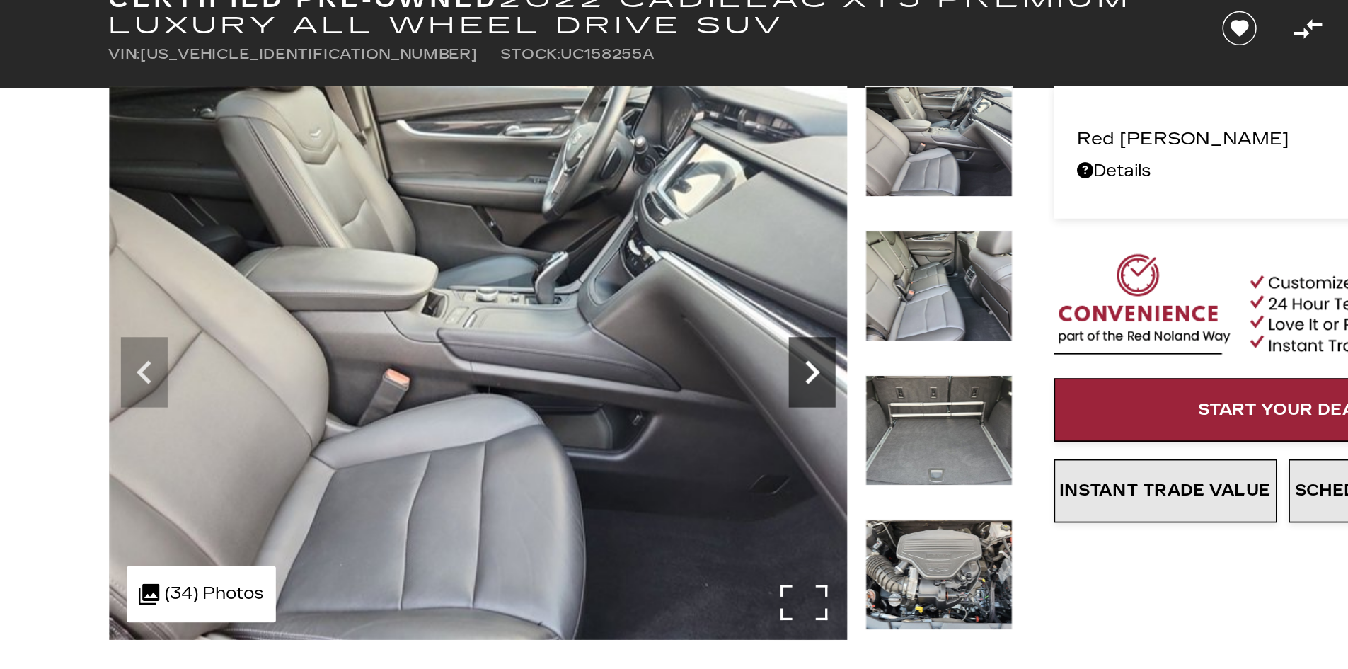
click at [700, 298] on icon "Next" at bounding box center [695, 299] width 28 height 28
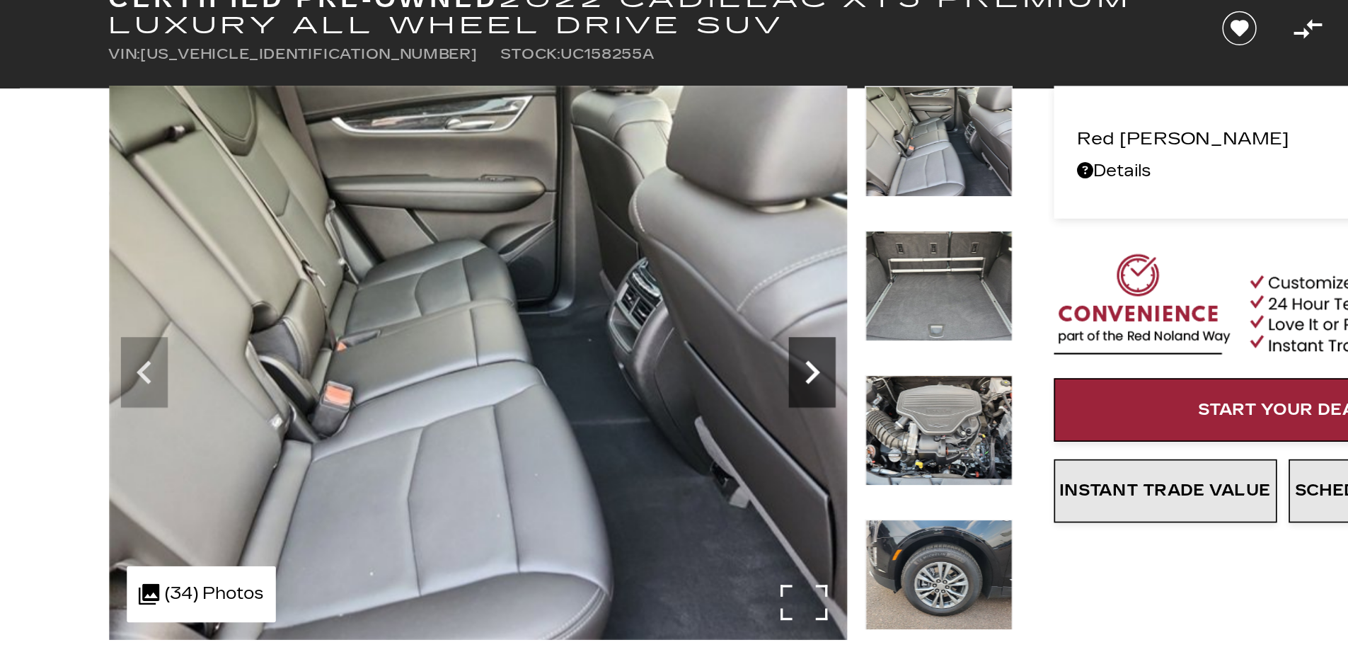
click at [700, 298] on icon "Next" at bounding box center [695, 299] width 28 height 28
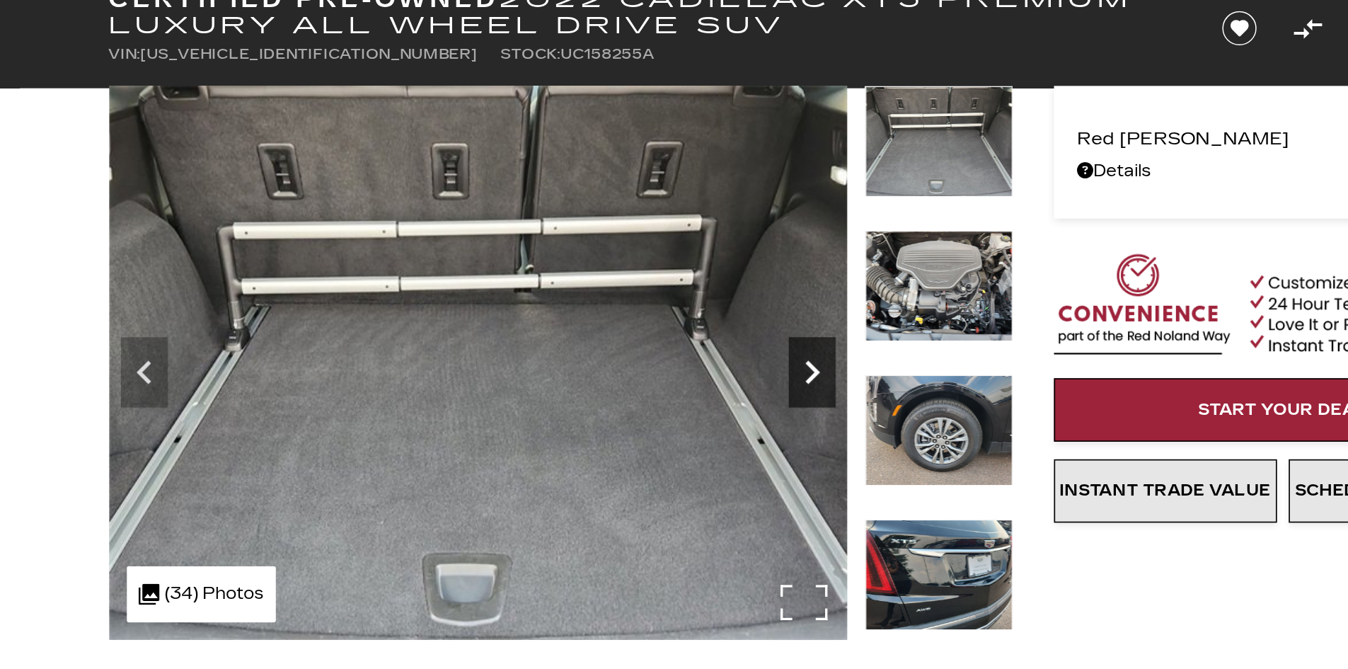
click at [700, 298] on icon "Next" at bounding box center [695, 299] width 28 height 28
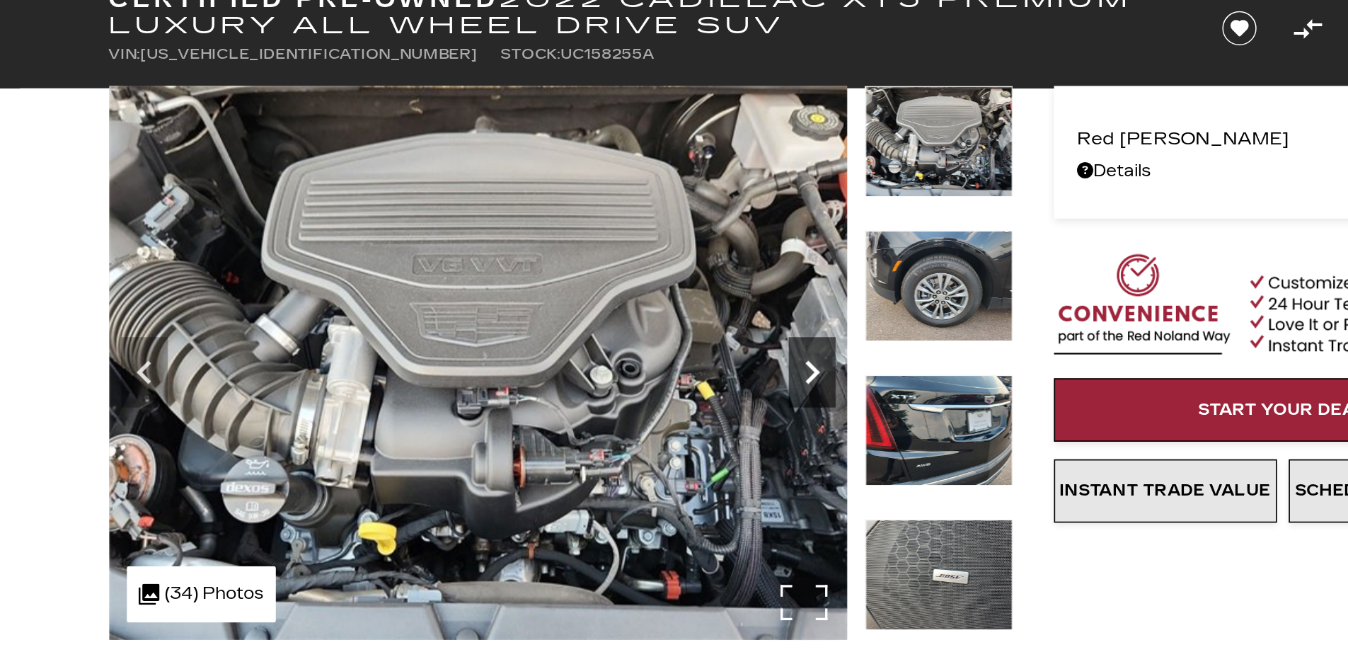
click at [700, 298] on icon "Next" at bounding box center [695, 299] width 28 height 28
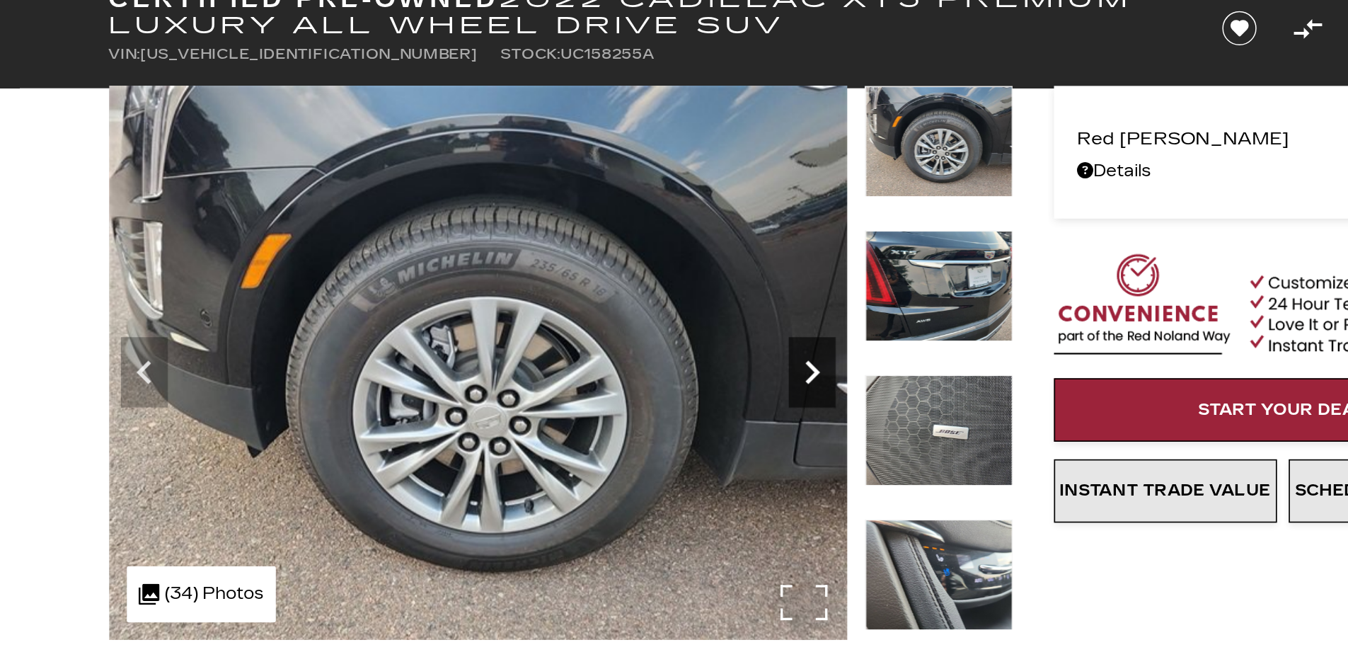
click at [700, 298] on icon "Next" at bounding box center [695, 299] width 28 height 28
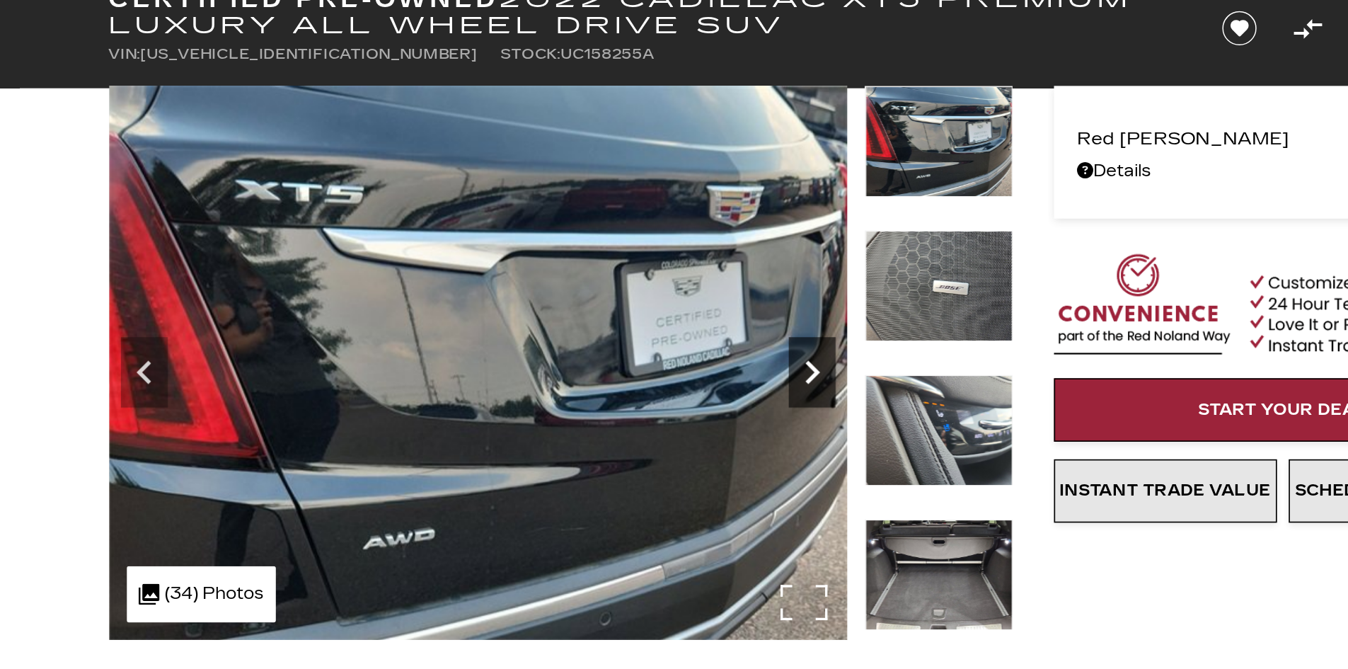
click at [700, 298] on icon "Next" at bounding box center [695, 299] width 28 height 28
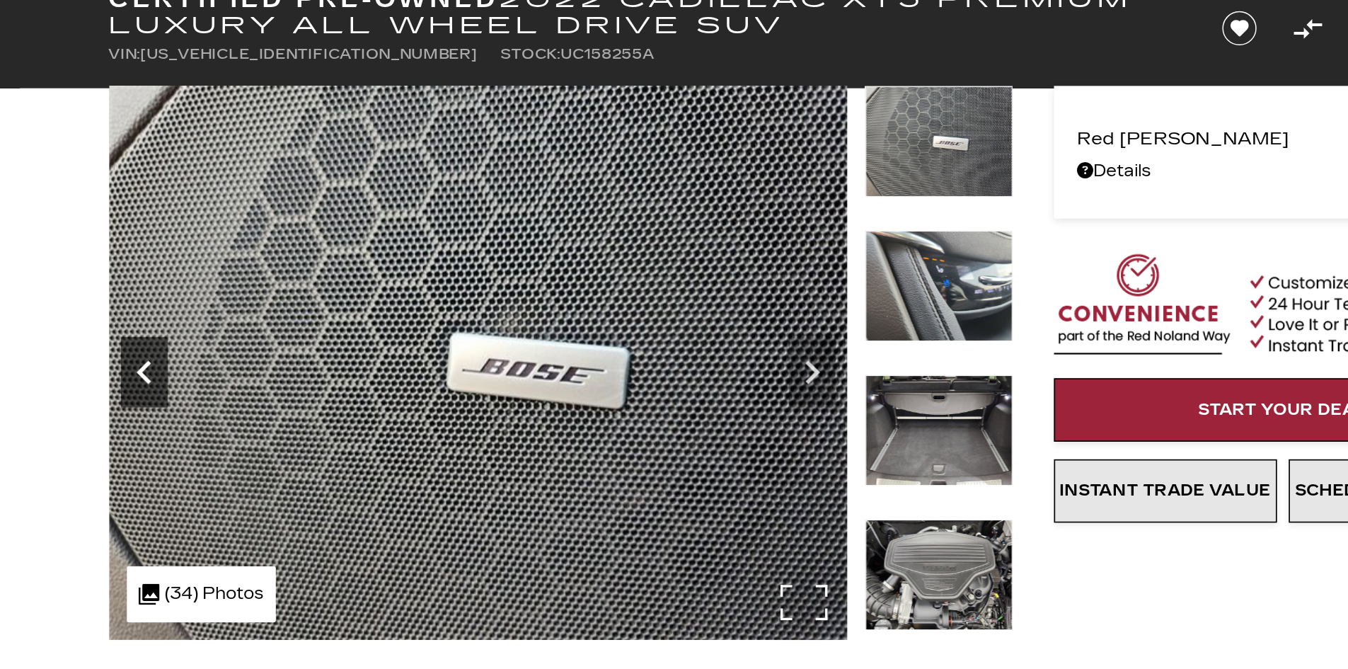
click at [296, 299] on icon "Previous" at bounding box center [292, 299] width 28 height 28
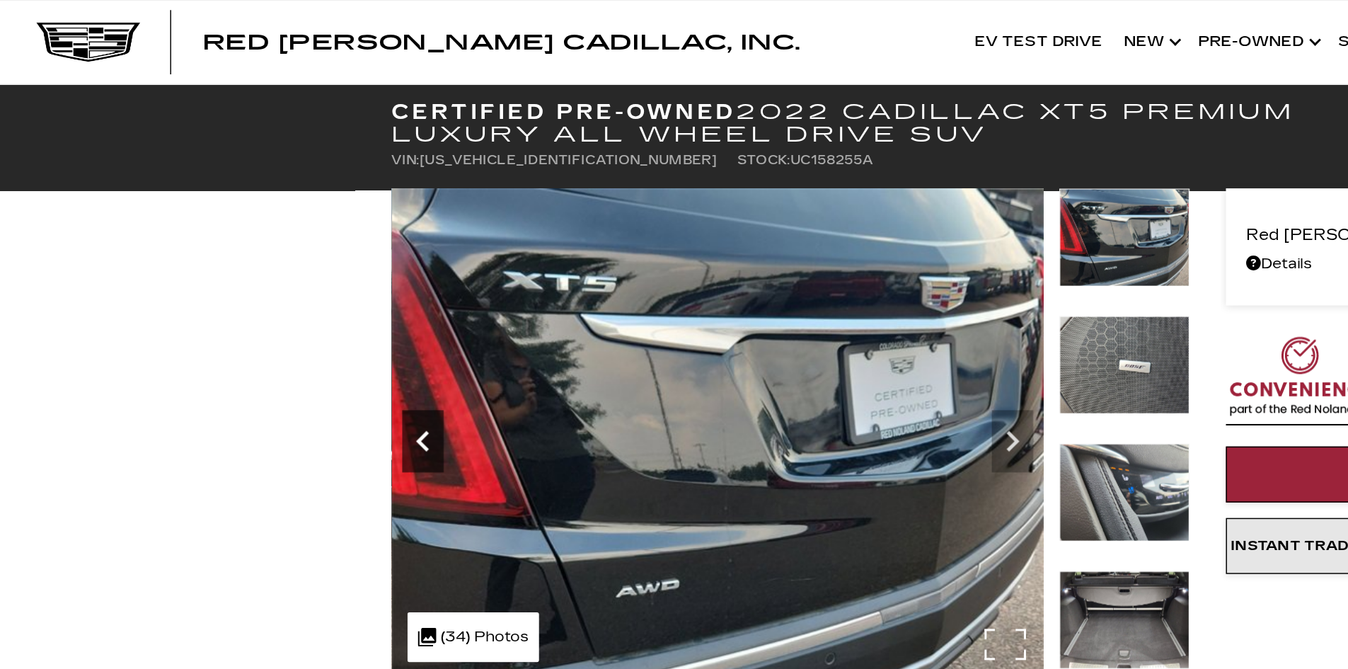
scroll to position [15, 0]
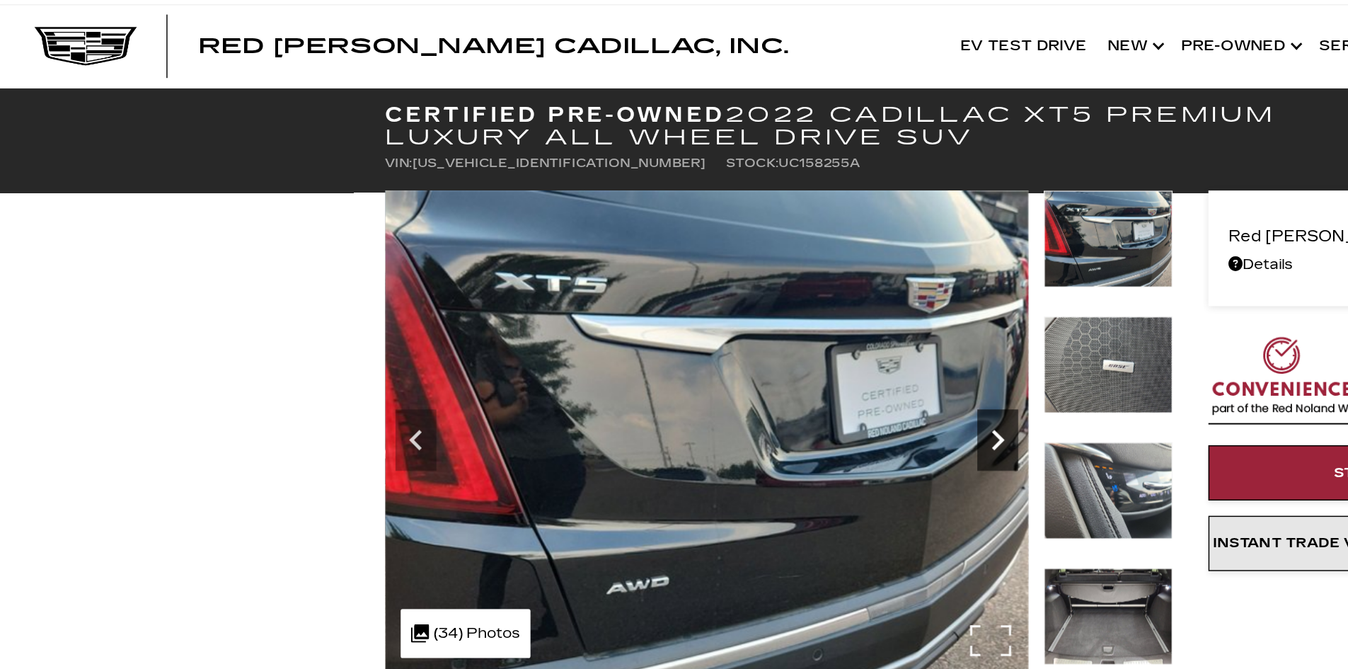
click at [700, 311] on icon "Next" at bounding box center [695, 304] width 28 height 28
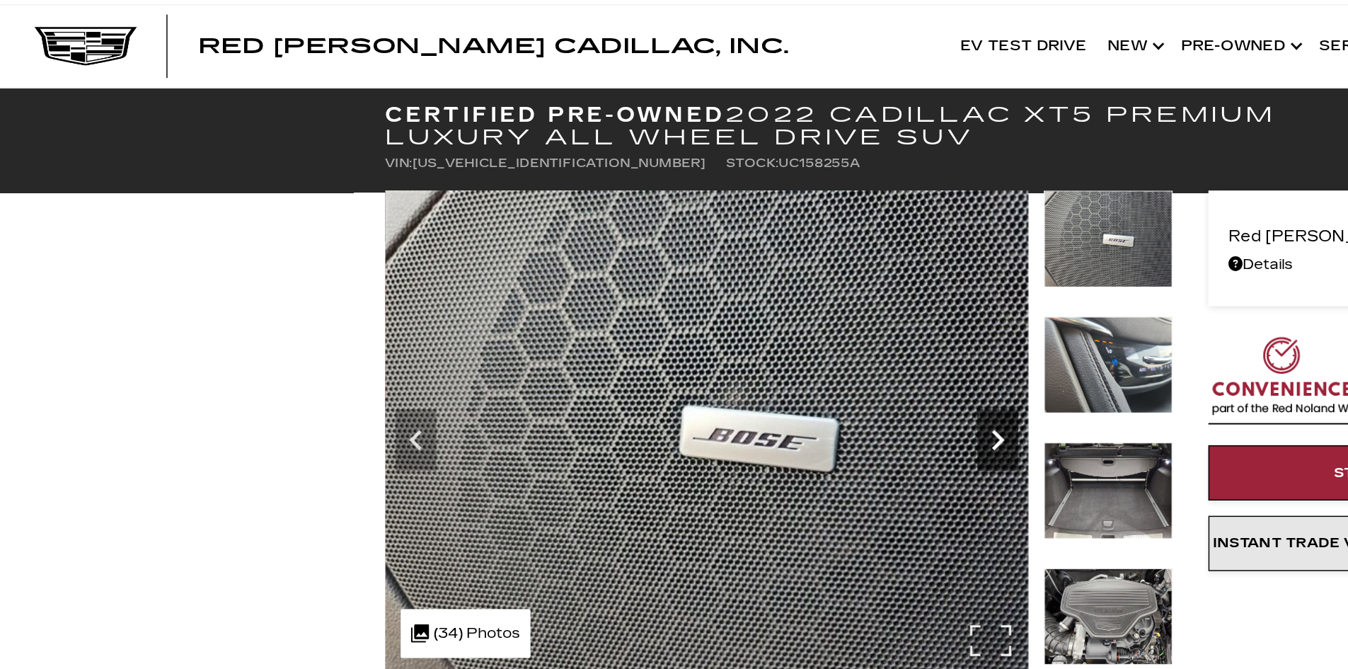
click at [700, 311] on icon "Next" at bounding box center [695, 304] width 28 height 28
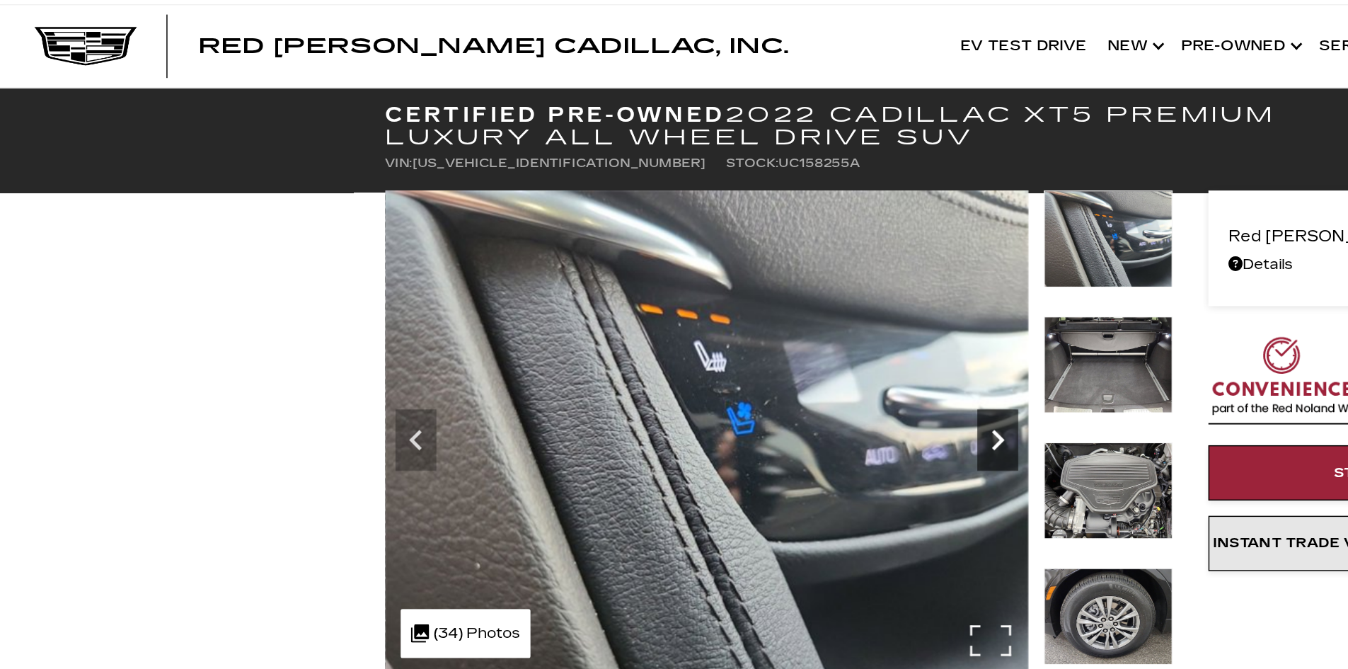
click at [700, 311] on icon "Next" at bounding box center [695, 304] width 28 height 28
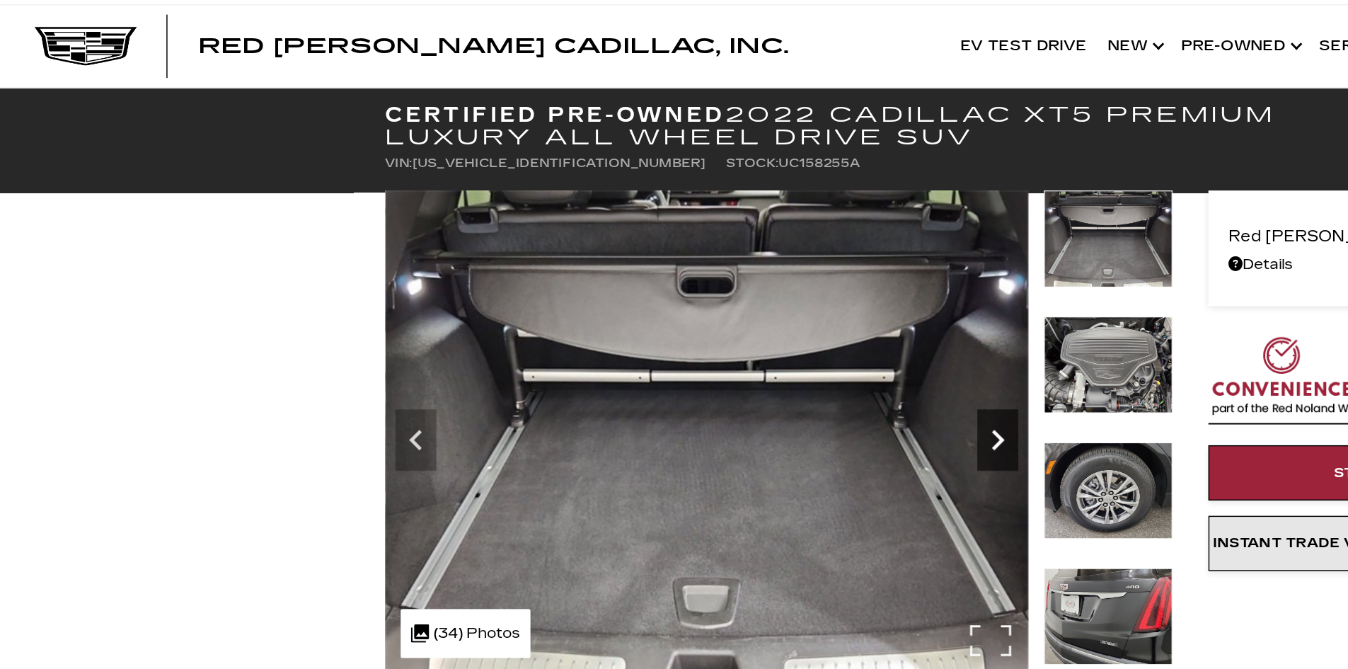
click at [700, 311] on icon "Next" at bounding box center [695, 304] width 28 height 28
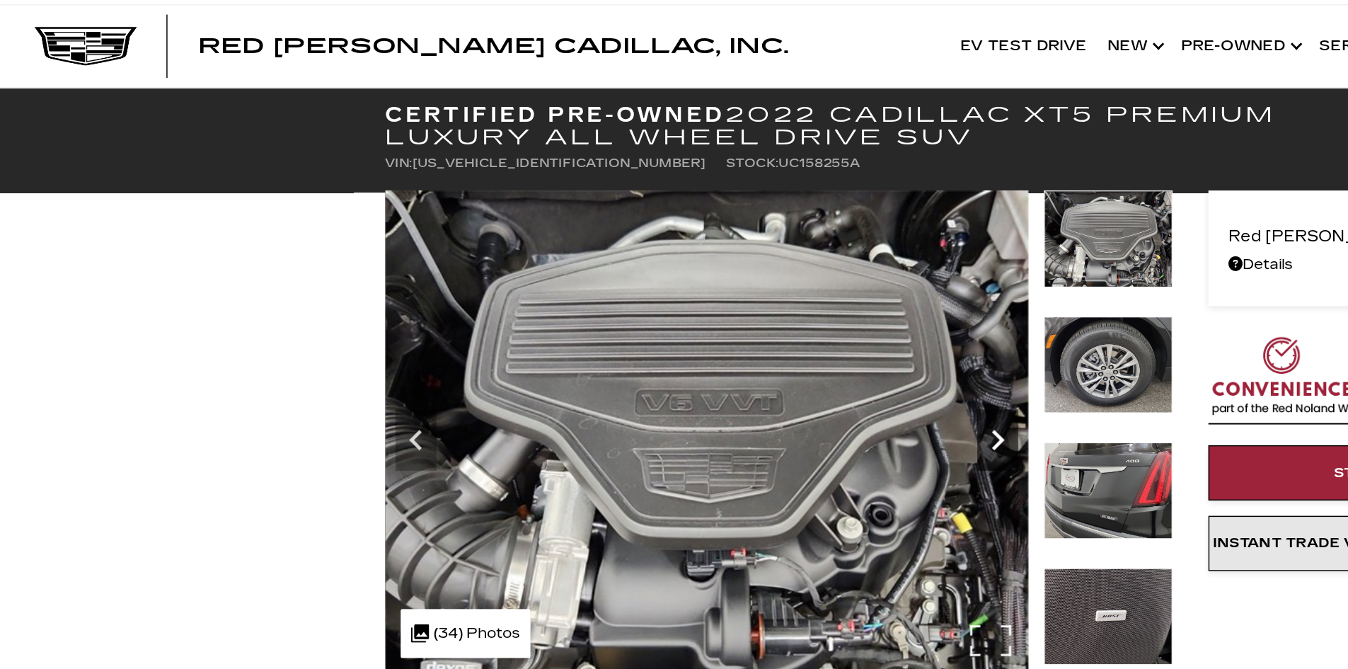
click at [700, 311] on icon "Next" at bounding box center [695, 304] width 28 height 28
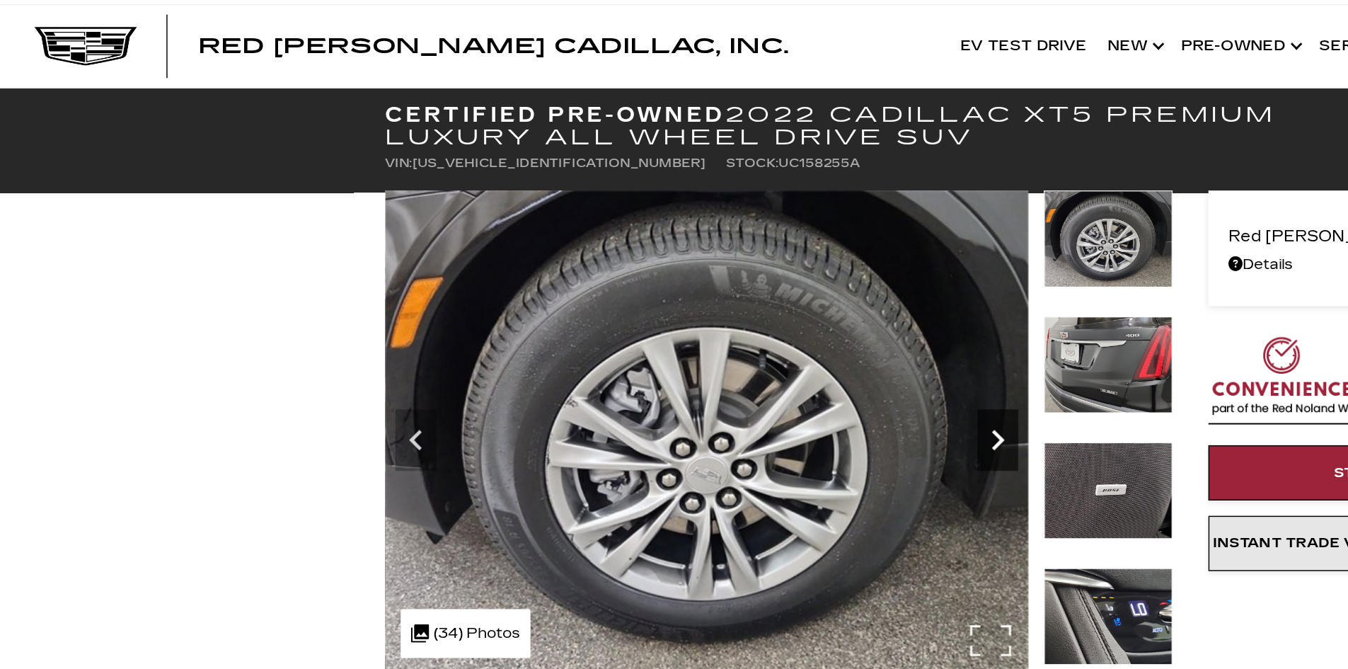
click at [700, 311] on icon "Next" at bounding box center [695, 304] width 28 height 28
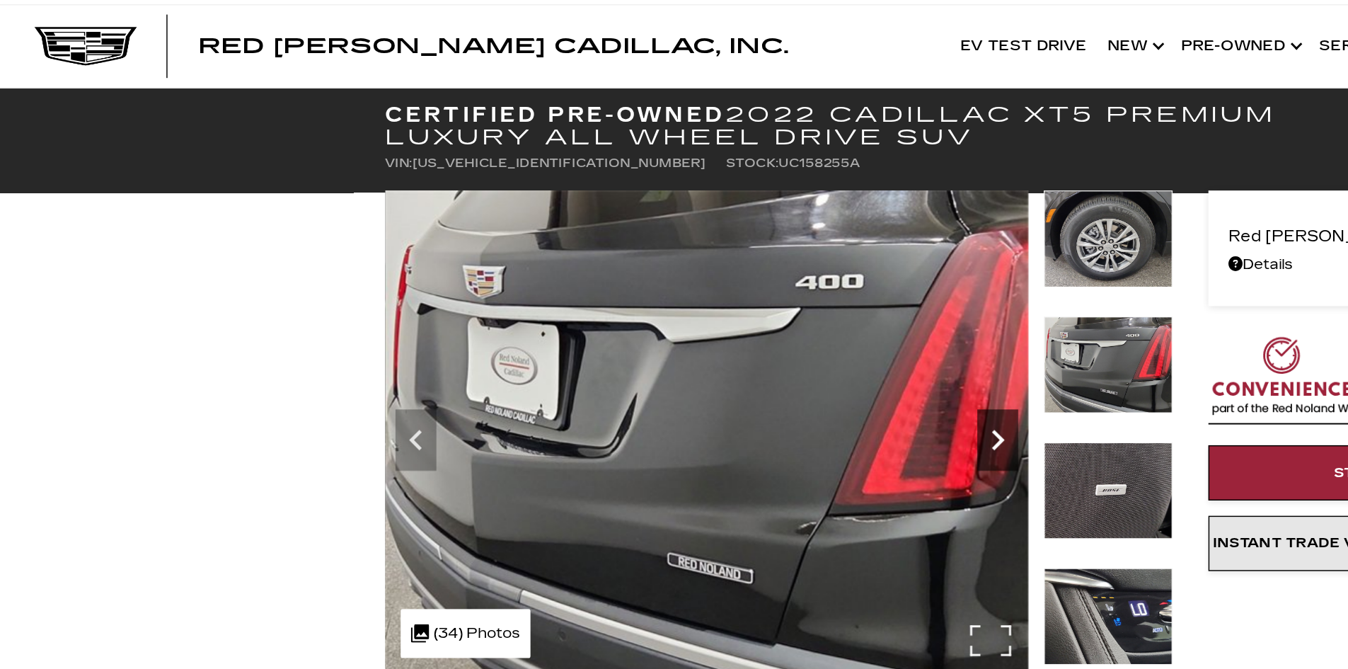
click at [700, 311] on icon "Next" at bounding box center [695, 304] width 28 height 28
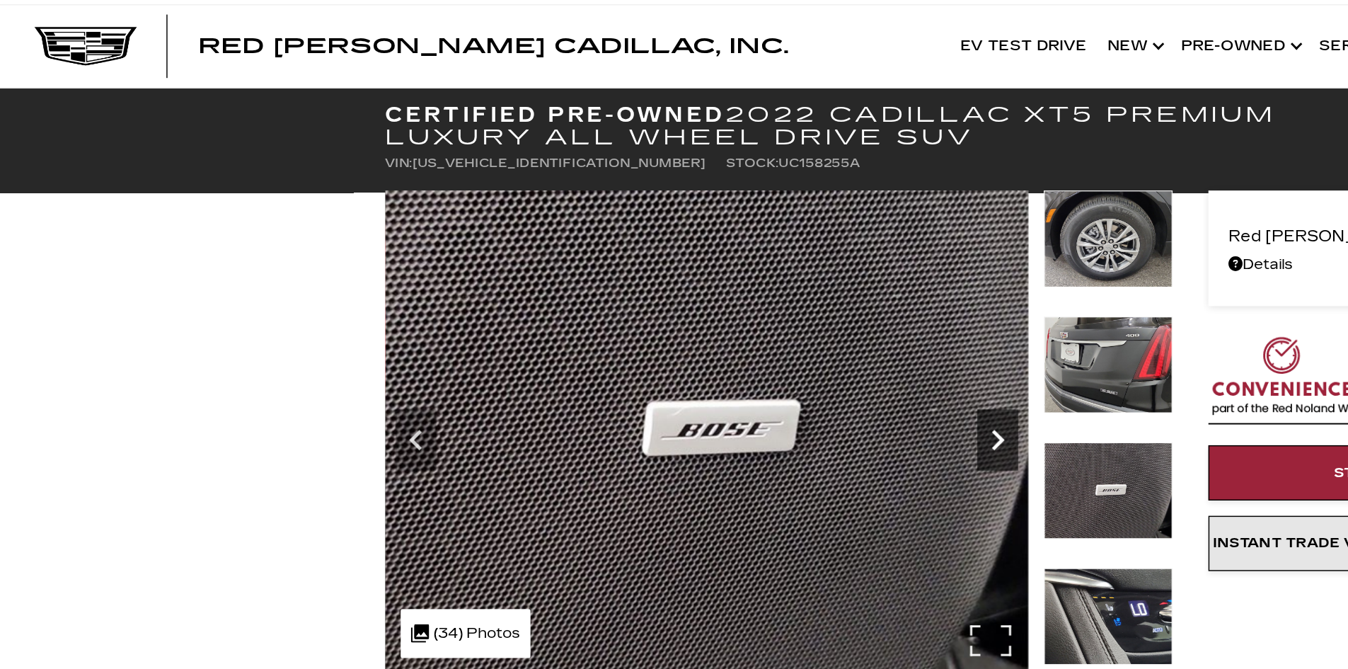
click at [700, 311] on icon "Next" at bounding box center [695, 304] width 28 height 28
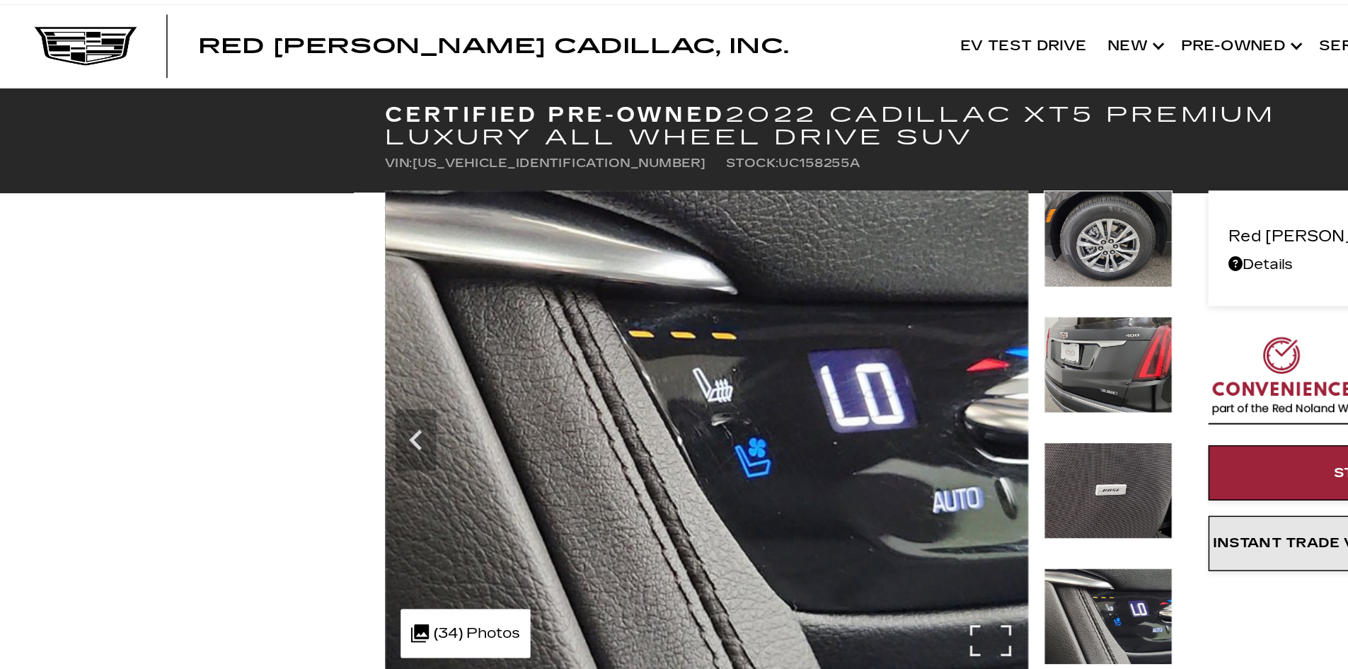
click at [700, 311] on img at bounding box center [493, 299] width 445 height 334
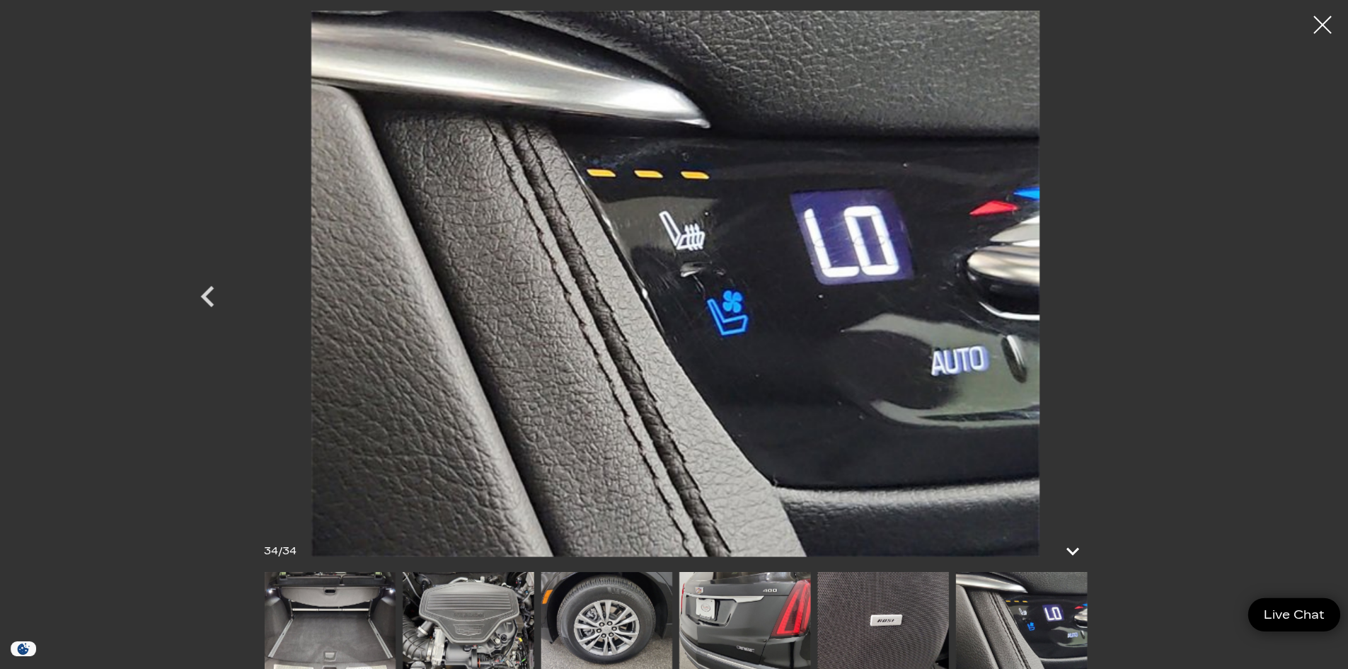
scroll to position [14, 0]
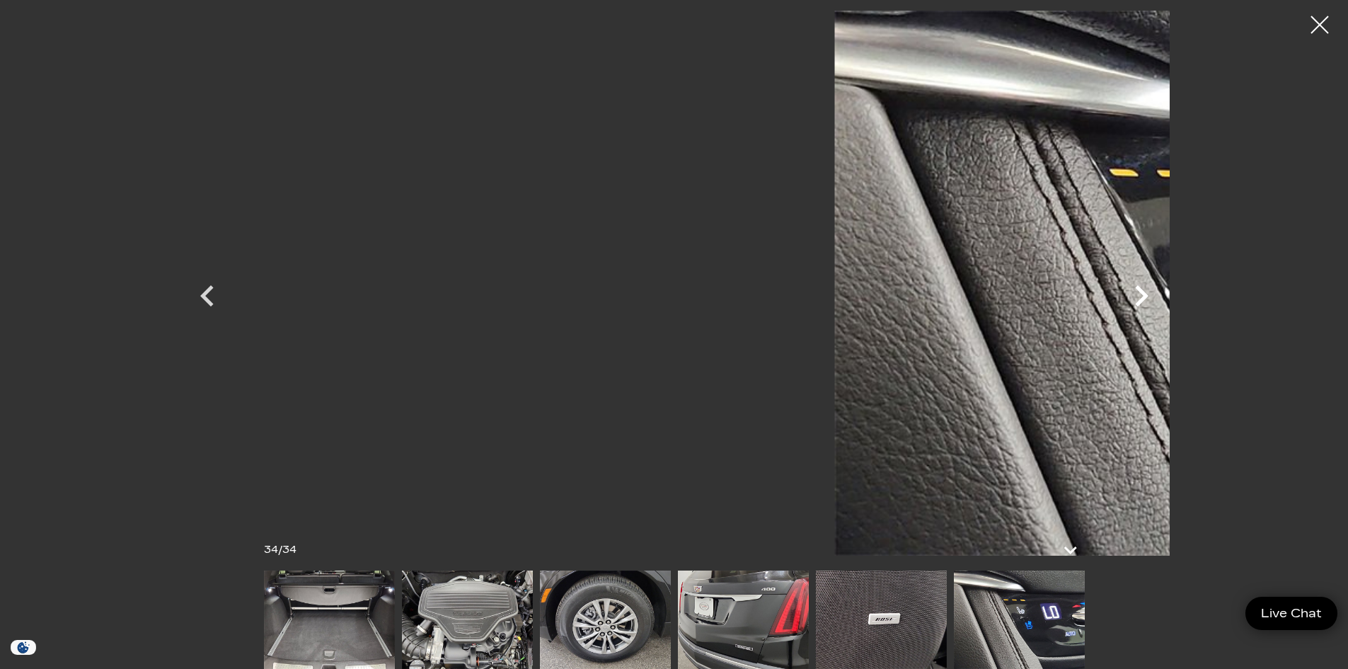
click at [1136, 289] on icon "Next" at bounding box center [1141, 295] width 13 height 21
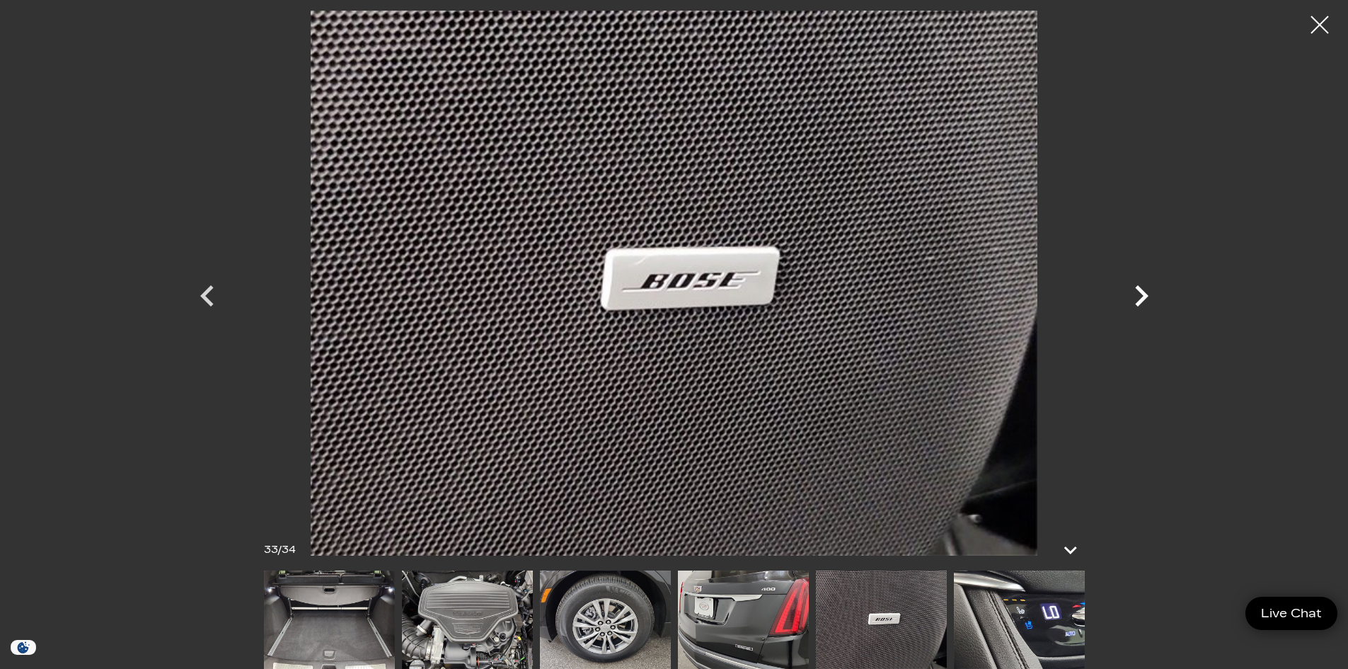
click at [1136, 289] on icon "Next" at bounding box center [1141, 295] width 13 height 21
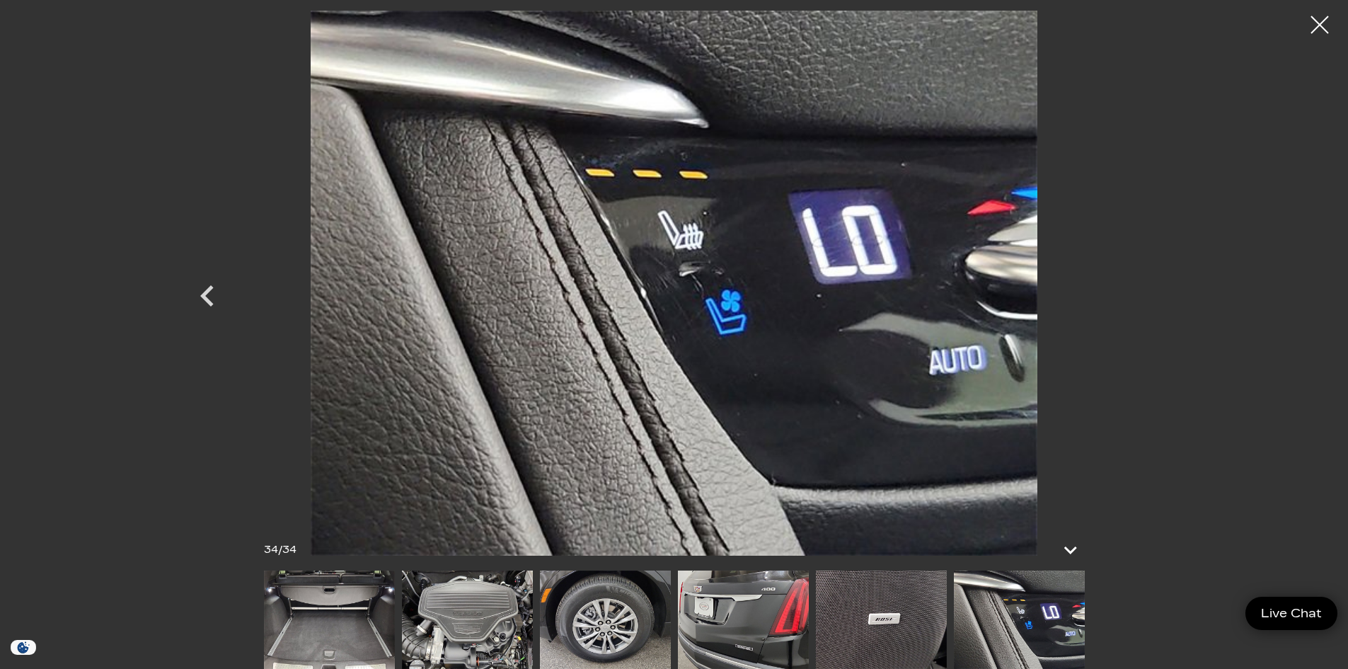
click at [1136, 289] on div at bounding box center [674, 283] width 990 height 545
click at [1312, 23] on div at bounding box center [1319, 24] width 37 height 37
